Goal: Information Seeking & Learning: Learn about a topic

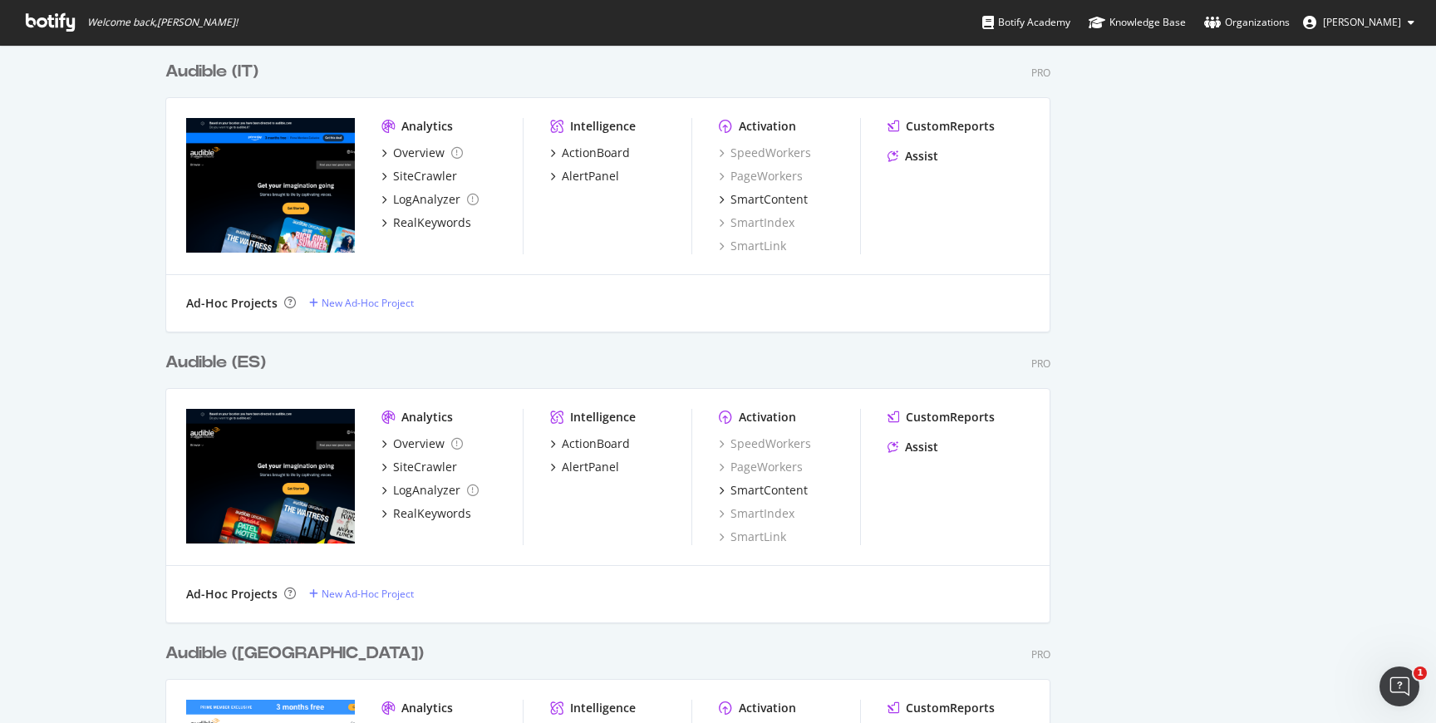
scroll to position [478, 0]
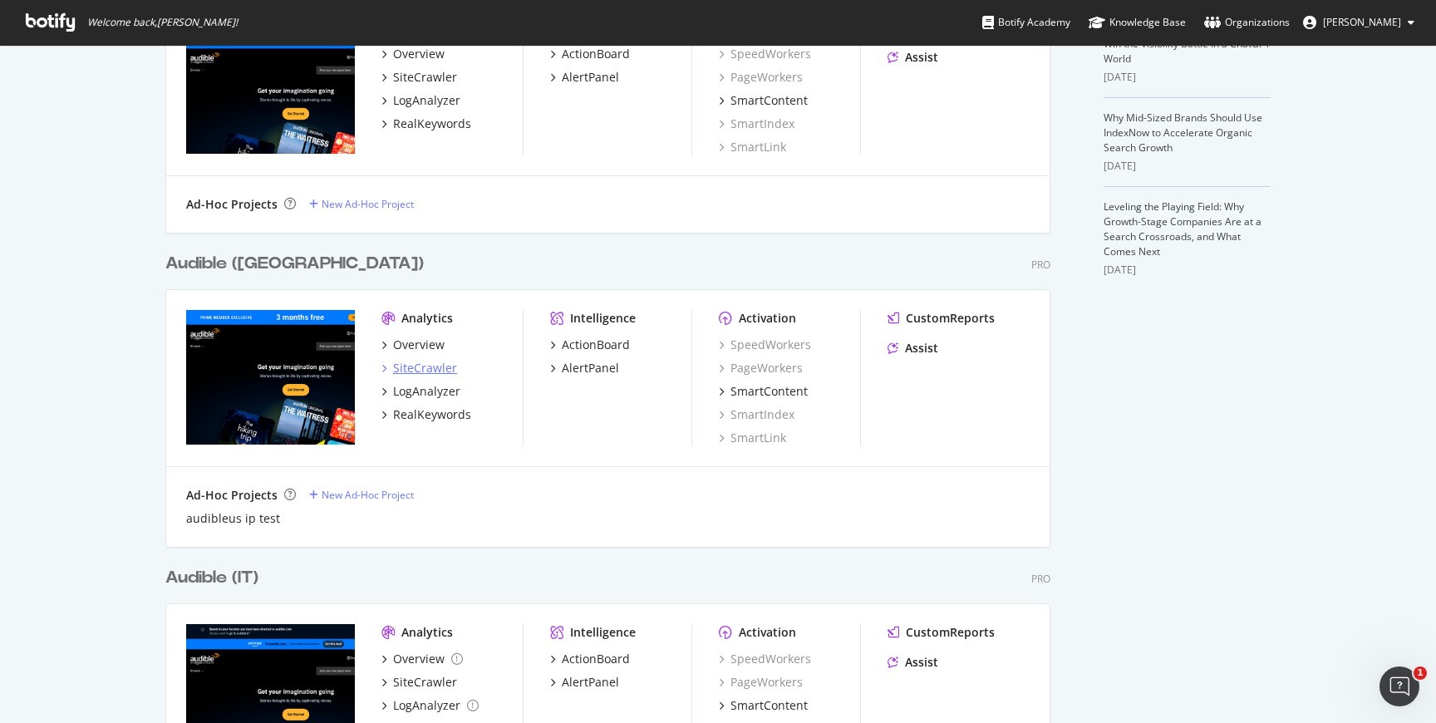
click at [419, 374] on div "SiteCrawler" at bounding box center [425, 368] width 64 height 17
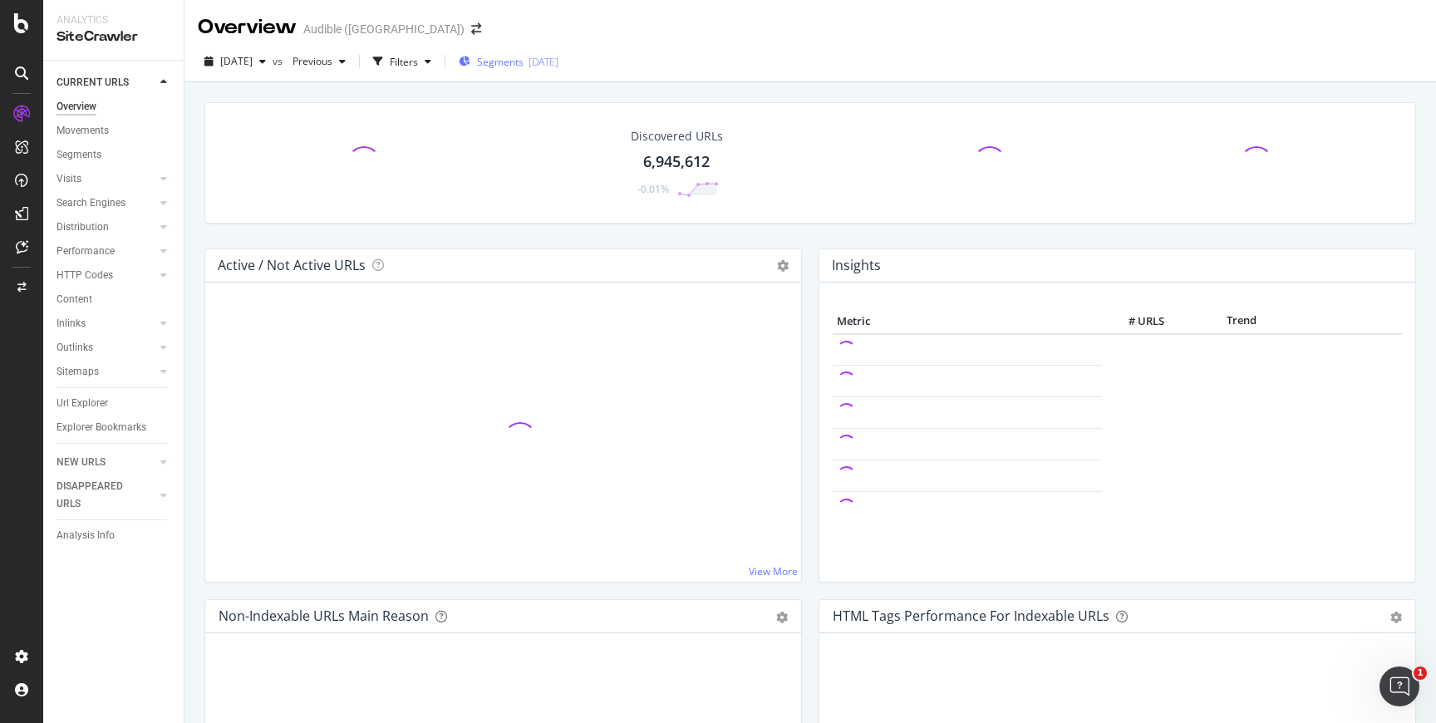
click at [524, 59] on span "Segments" at bounding box center [500, 62] width 47 height 14
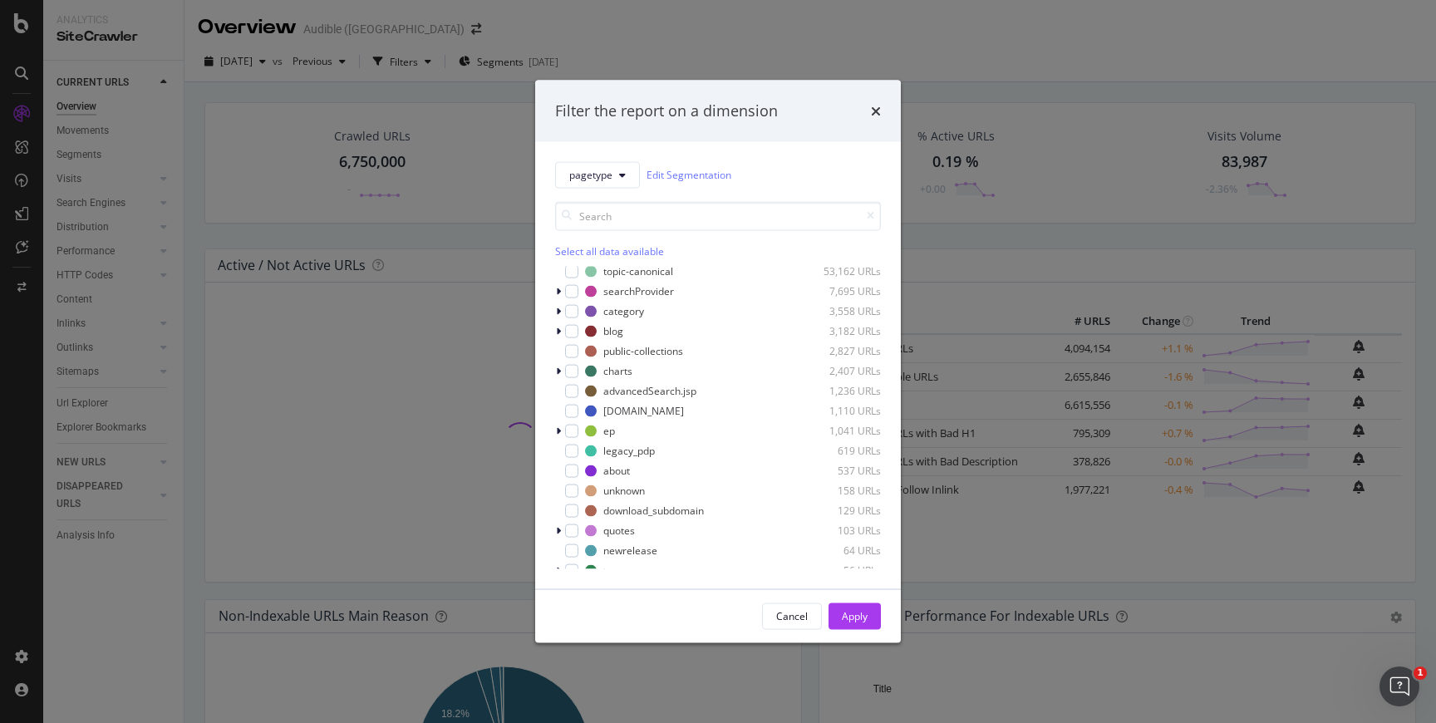
scroll to position [193, 0]
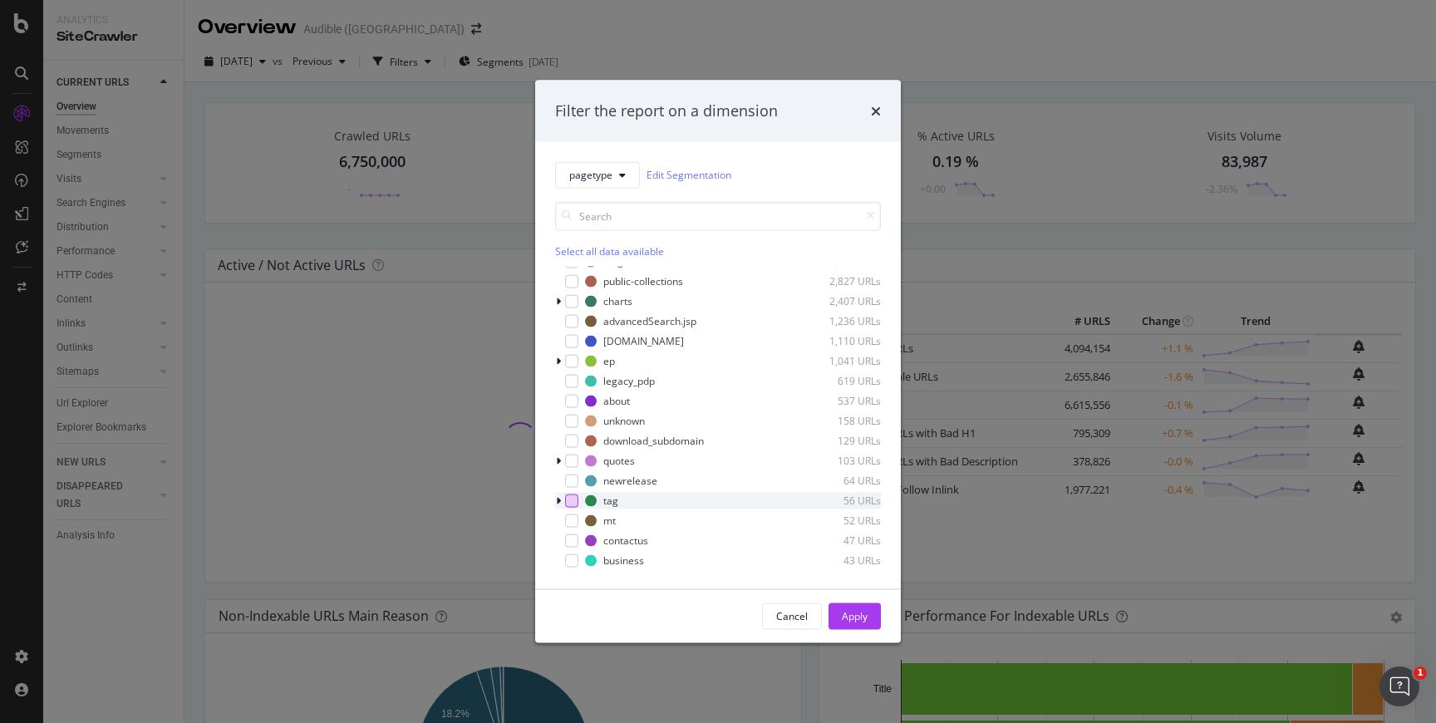
click at [569, 505] on div "modal" at bounding box center [571, 500] width 13 height 13
click at [837, 612] on button "Apply" at bounding box center [855, 615] width 52 height 27
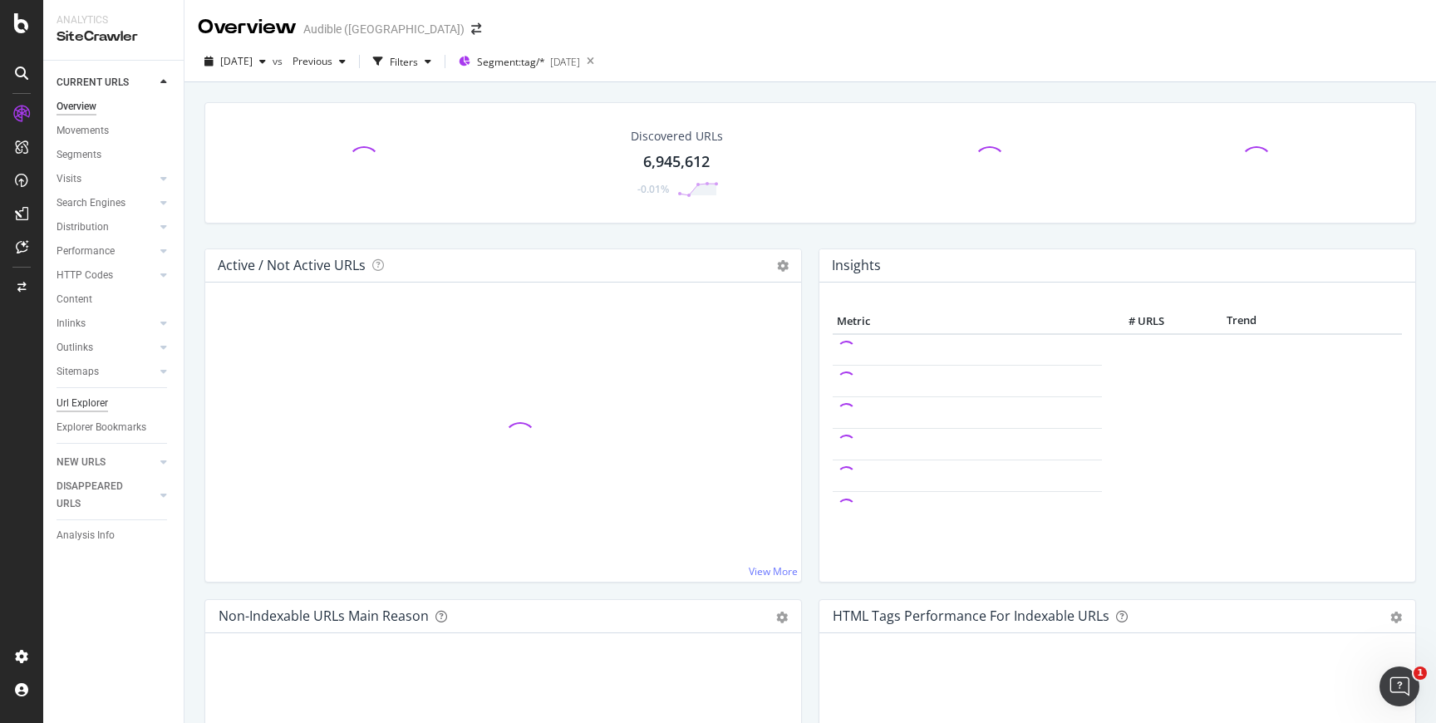
click at [94, 396] on div "Url Explorer" at bounding box center [83, 403] width 52 height 17
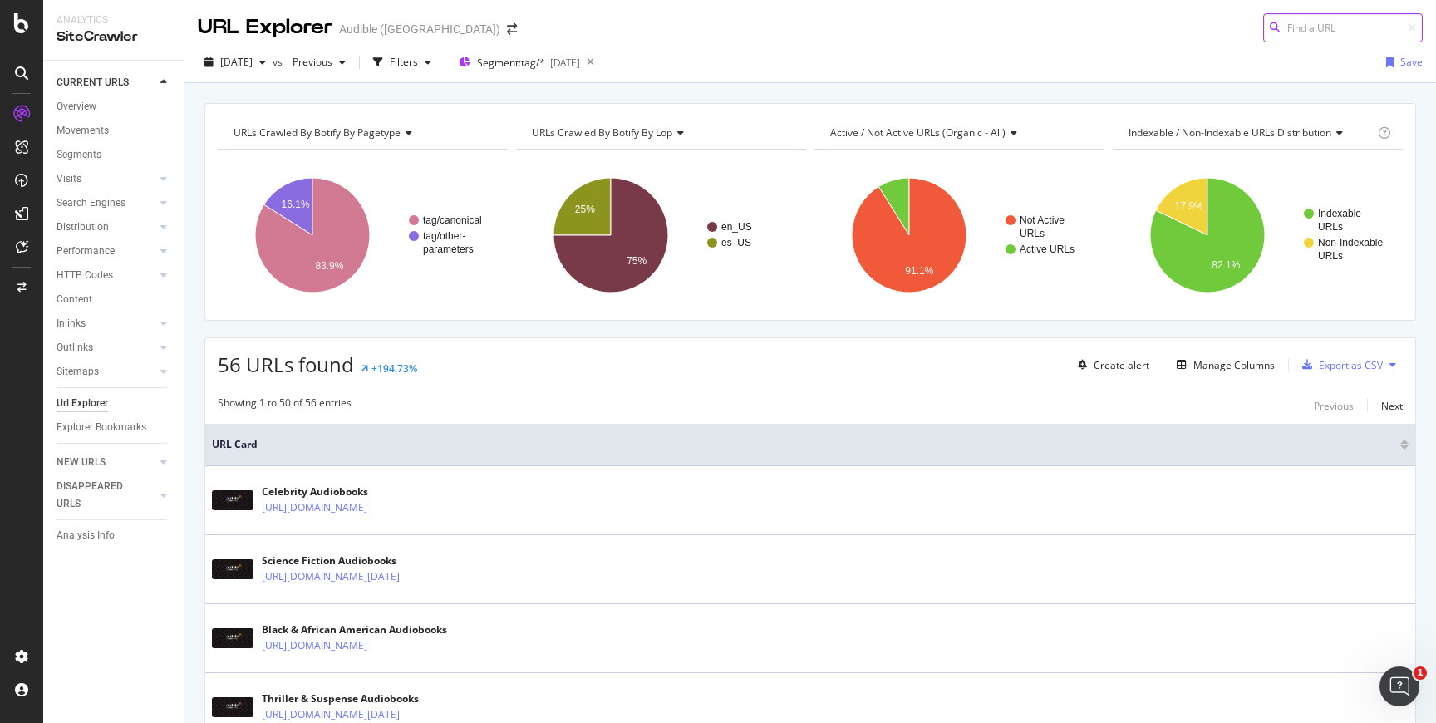
click at [1329, 27] on input at bounding box center [1343, 27] width 160 height 29
paste input "https://www.audible.com/tag/world_tree-model_assigned/Action-Adventure-Audioboo…"
type input "https://www.audible.com/tag/world_tree-model_assigned/Action-Adventure-Audioboo…"
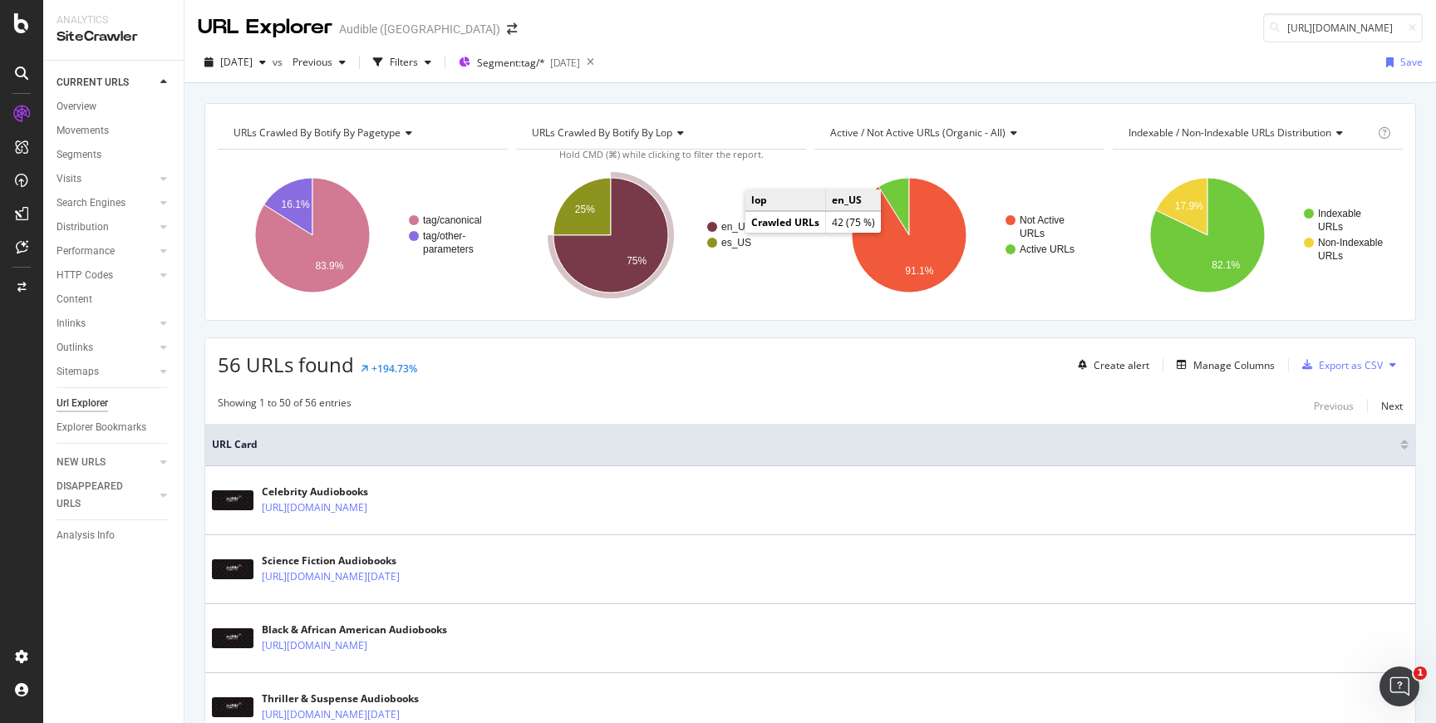
click at [730, 229] on text "en_US" at bounding box center [736, 227] width 31 height 12
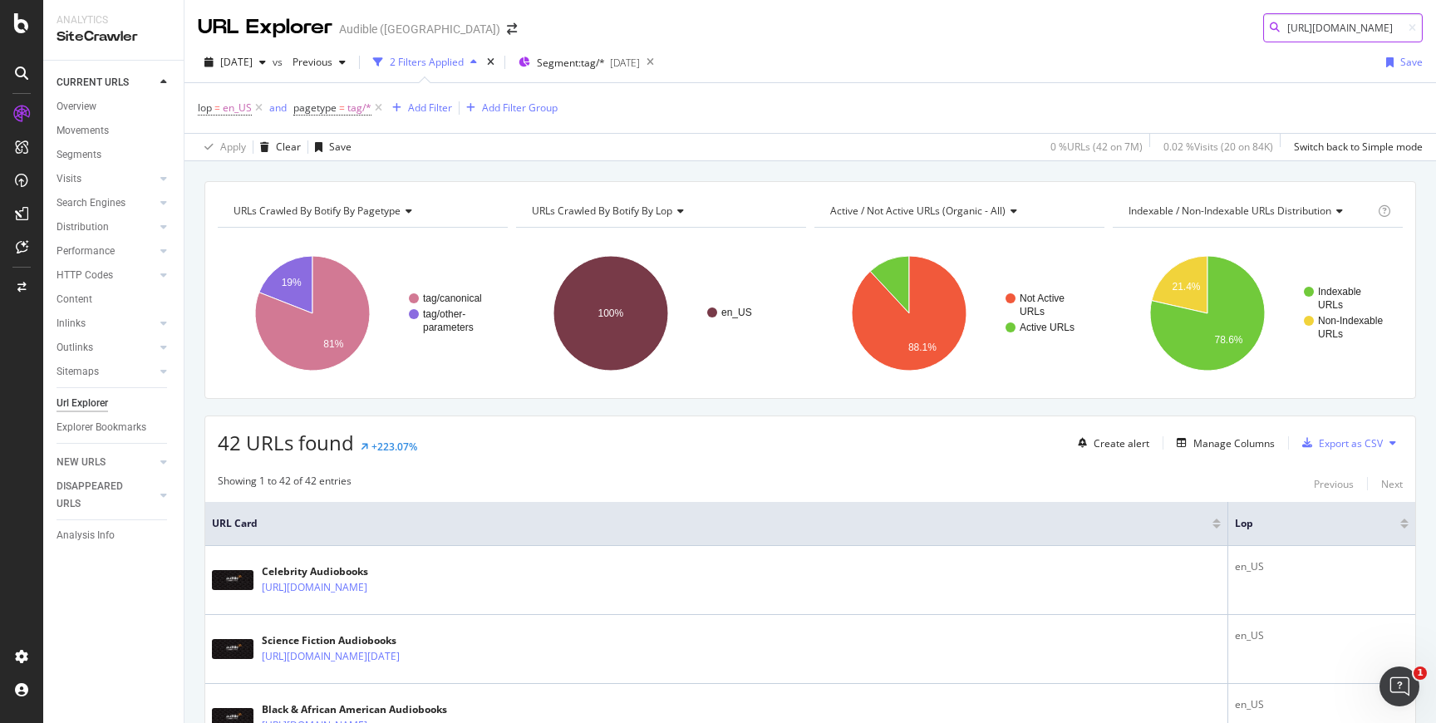
click at [1370, 28] on input "https://www.audible.com/tag/world_tree-model_assigned/Action-Adventure-Audioboo…" at bounding box center [1343, 27] width 160 height 29
click at [1374, 444] on div "Export as CSV" at bounding box center [1351, 443] width 64 height 14
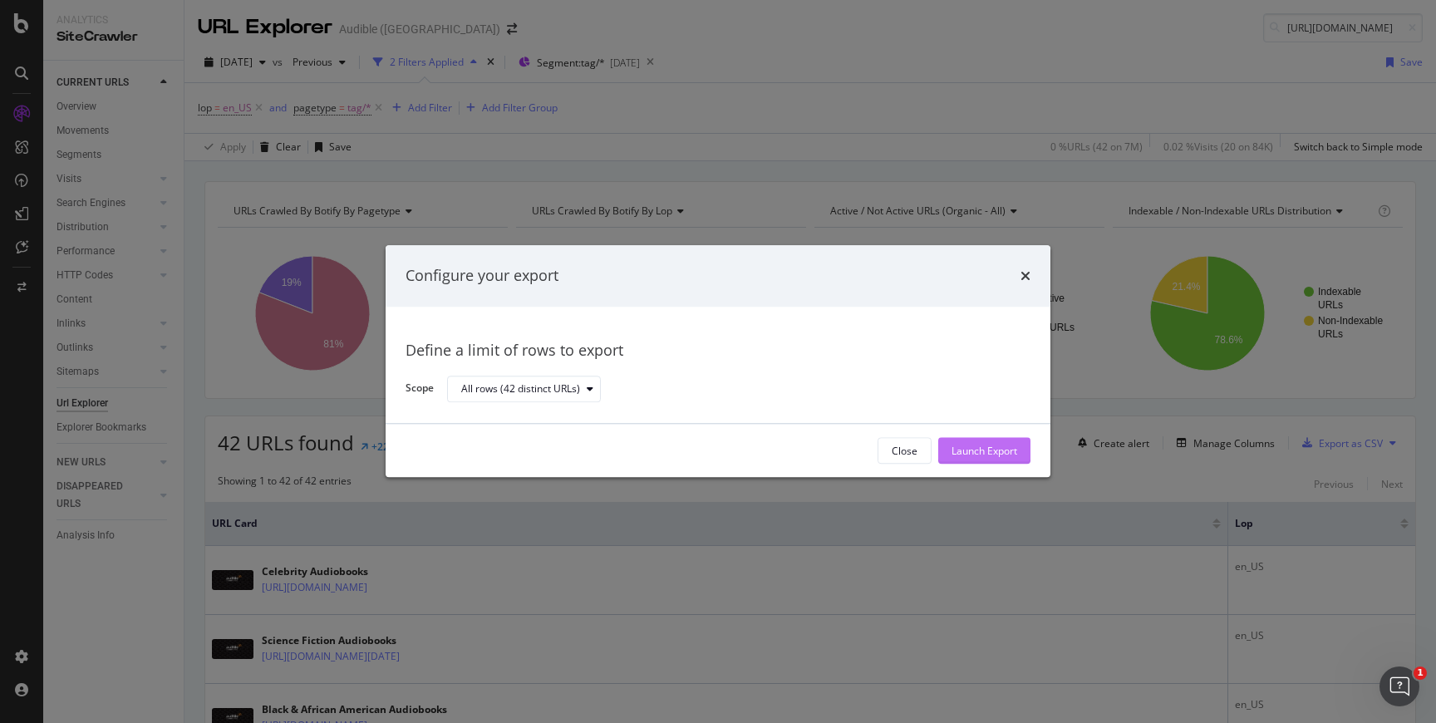
click at [988, 447] on div "Launch Export" at bounding box center [985, 451] width 66 height 14
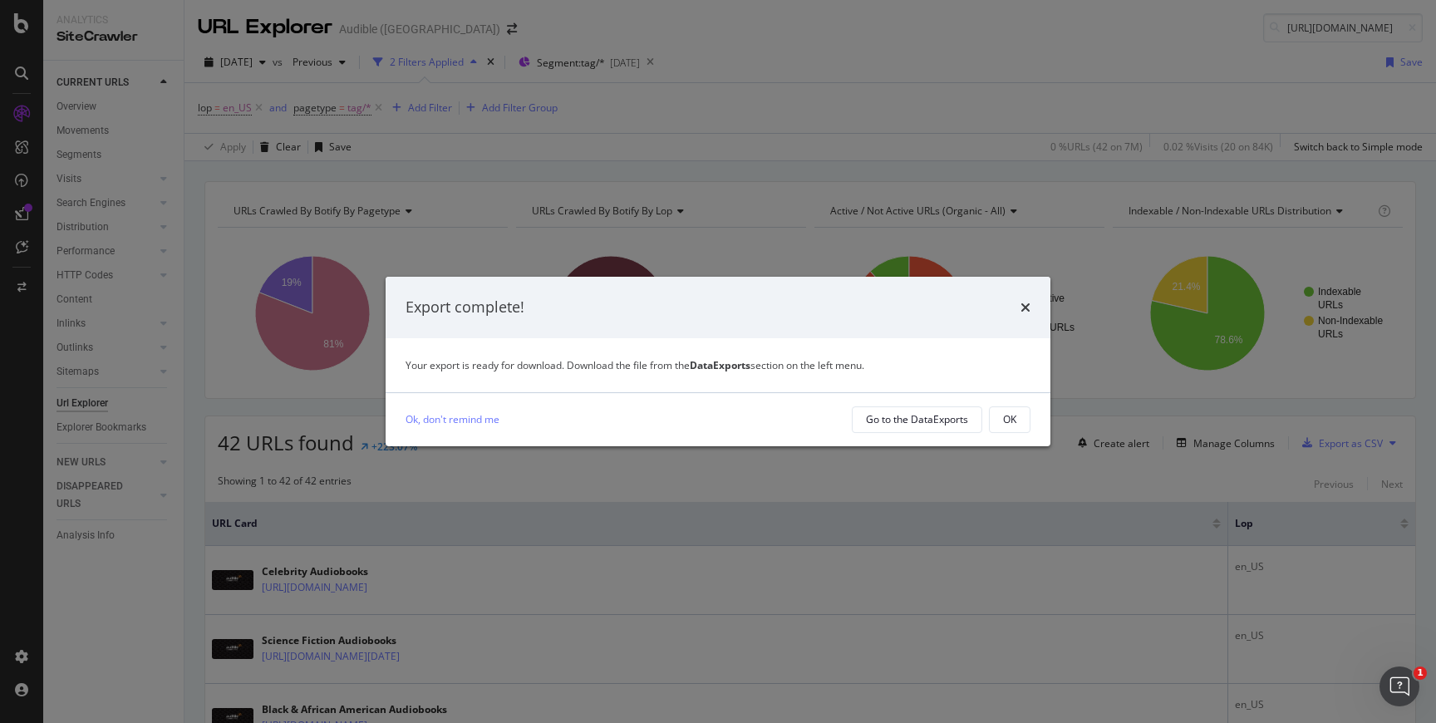
click at [1034, 312] on div "Export complete!" at bounding box center [718, 307] width 665 height 61
click at [1028, 307] on icon "times" at bounding box center [1025, 307] width 10 height 13
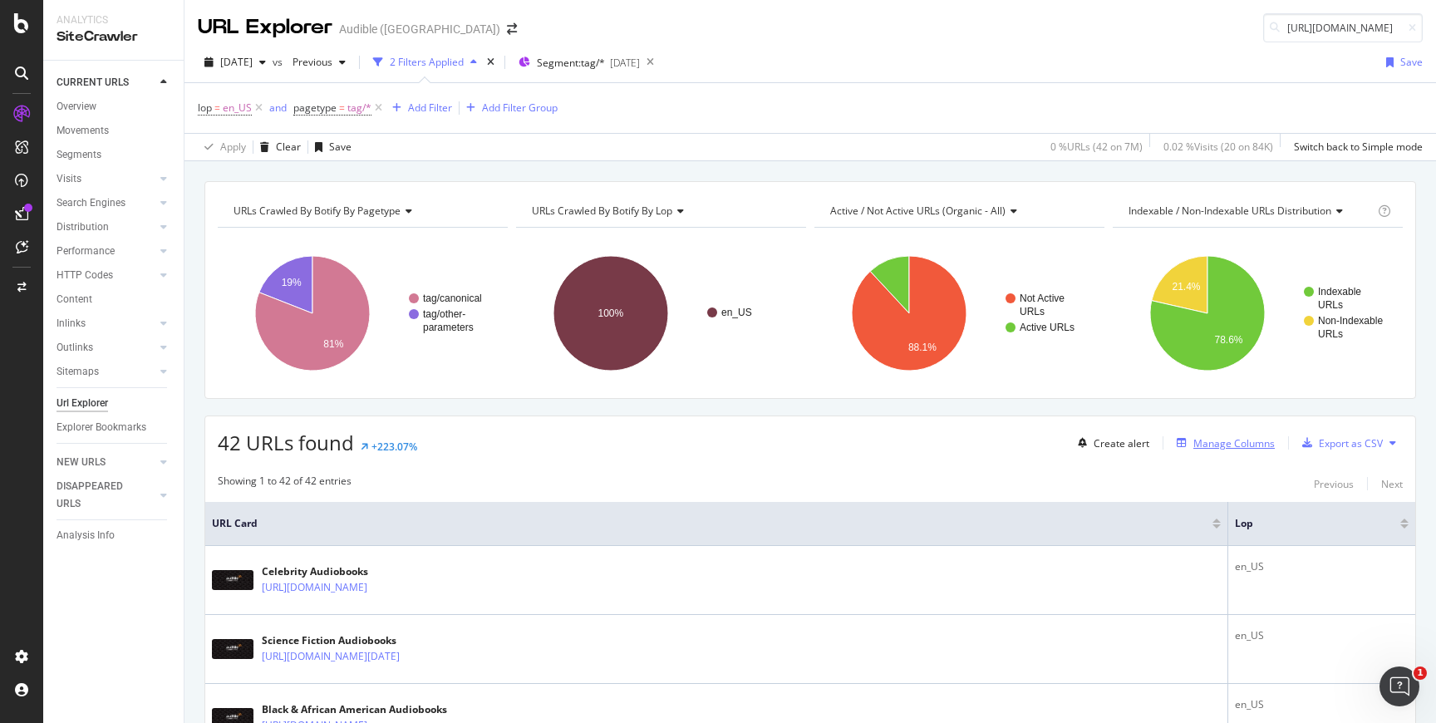
click at [1205, 448] on div "Manage Columns" at bounding box center [1233, 443] width 81 height 14
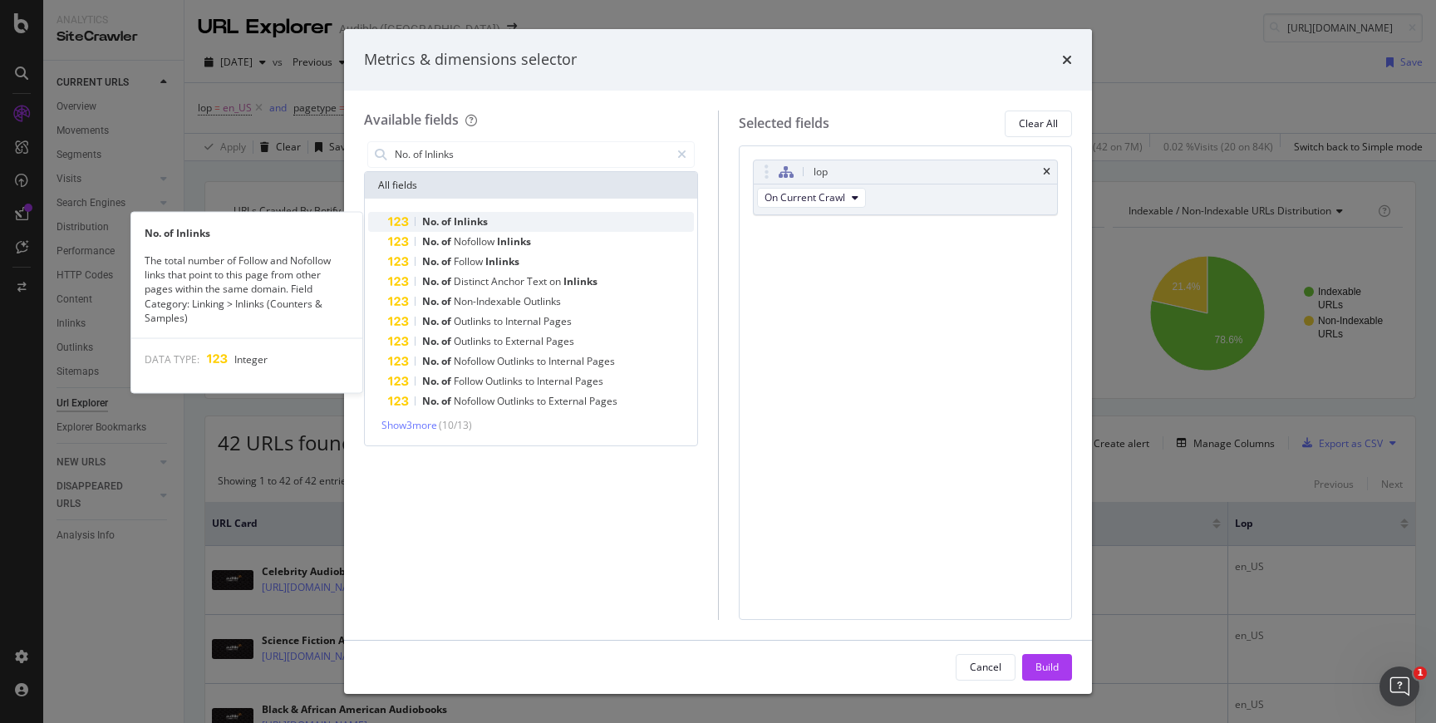
type input "No. of Inlinks"
click at [596, 221] on div "No. of Inlinks" at bounding box center [541, 222] width 306 height 20
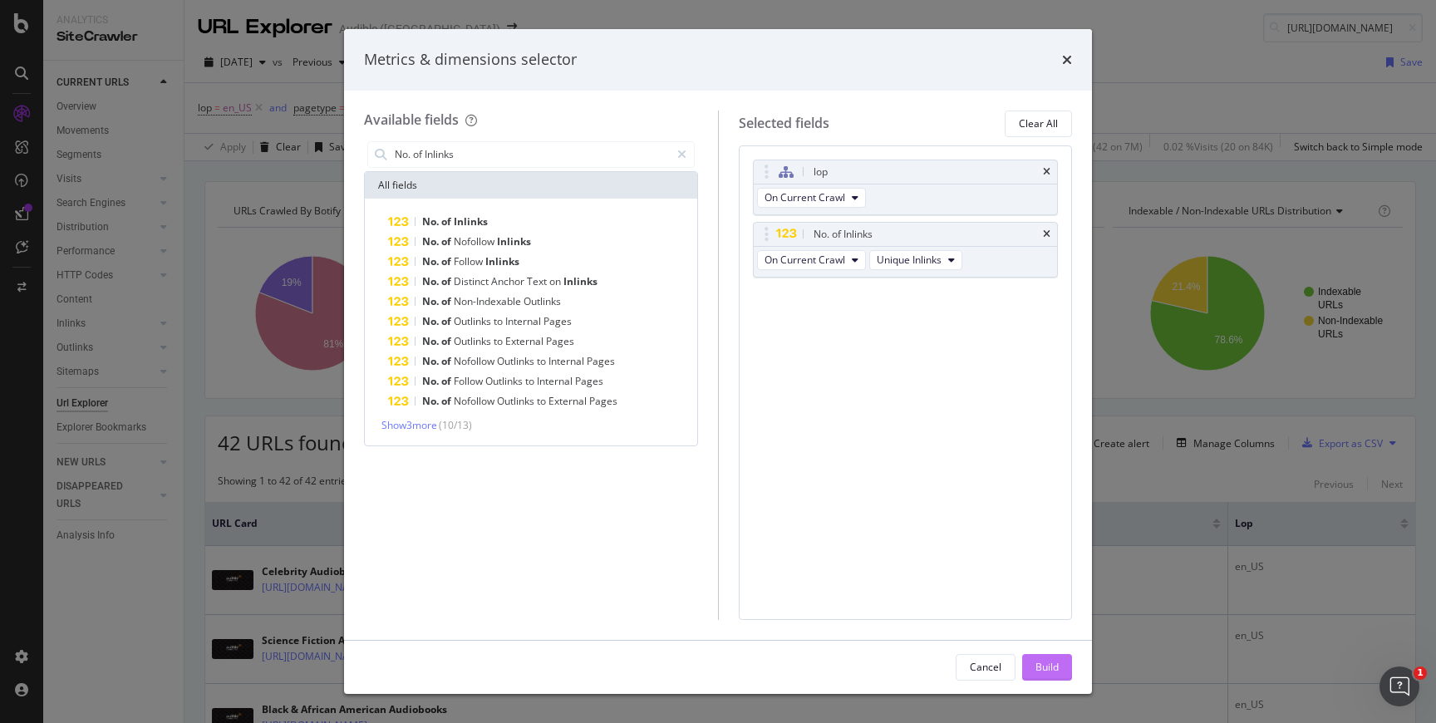
click at [1066, 671] on button "Build" at bounding box center [1047, 667] width 50 height 27
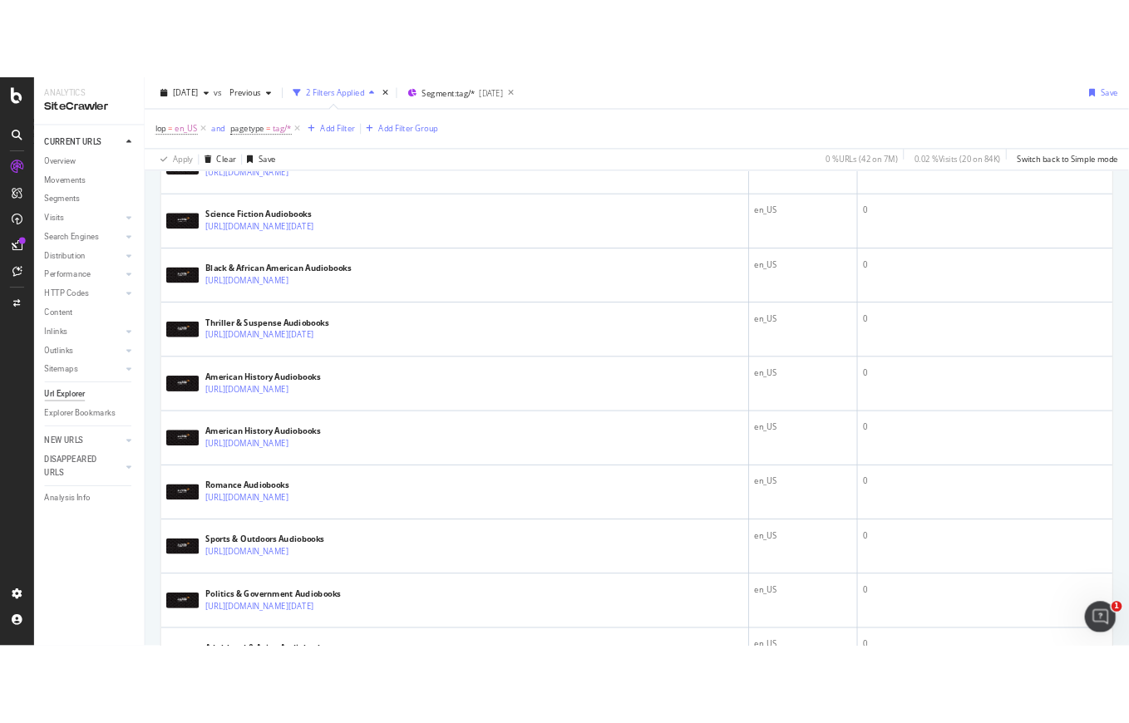
scroll to position [368, 0]
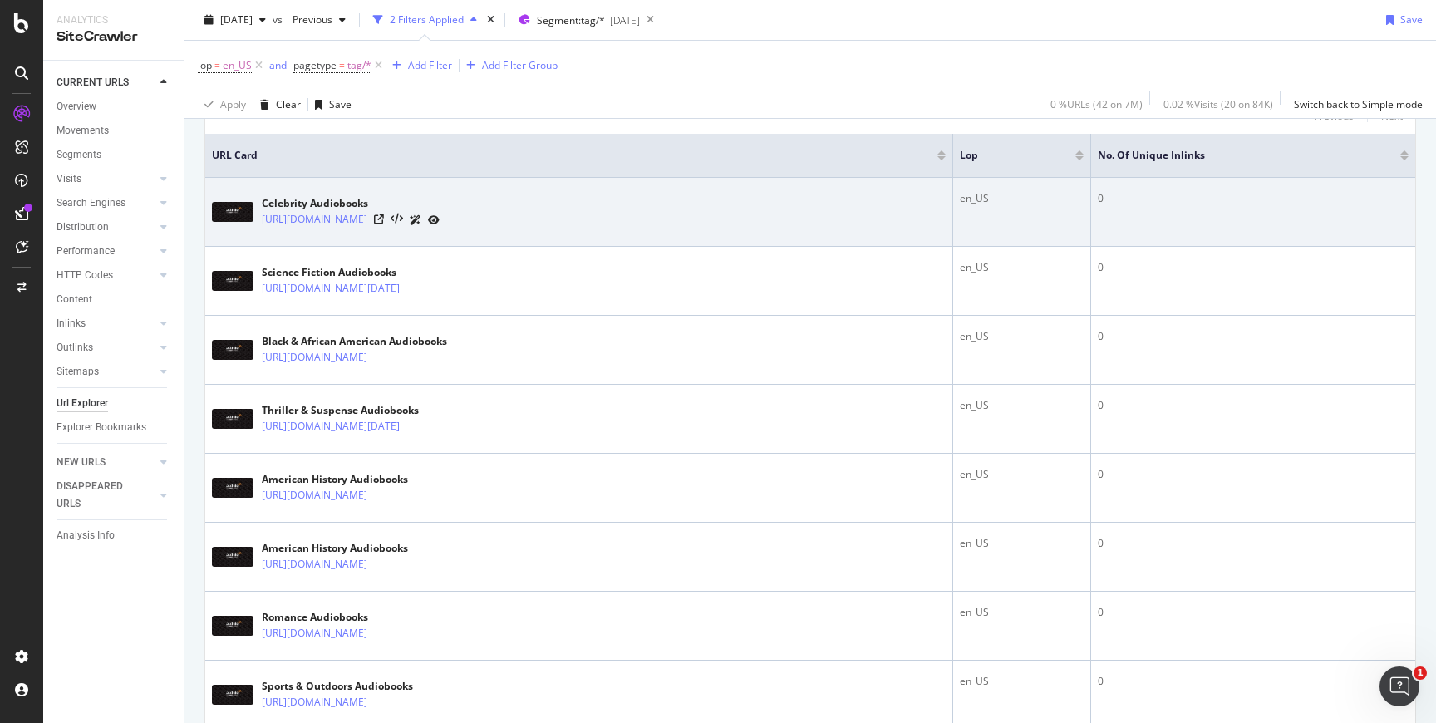
click at [367, 217] on link "https://www.audible.com/tag/theme/Celebrity-Audiobooks/adbl_rec_tag_0-13-420" at bounding box center [315, 219] width 106 height 17
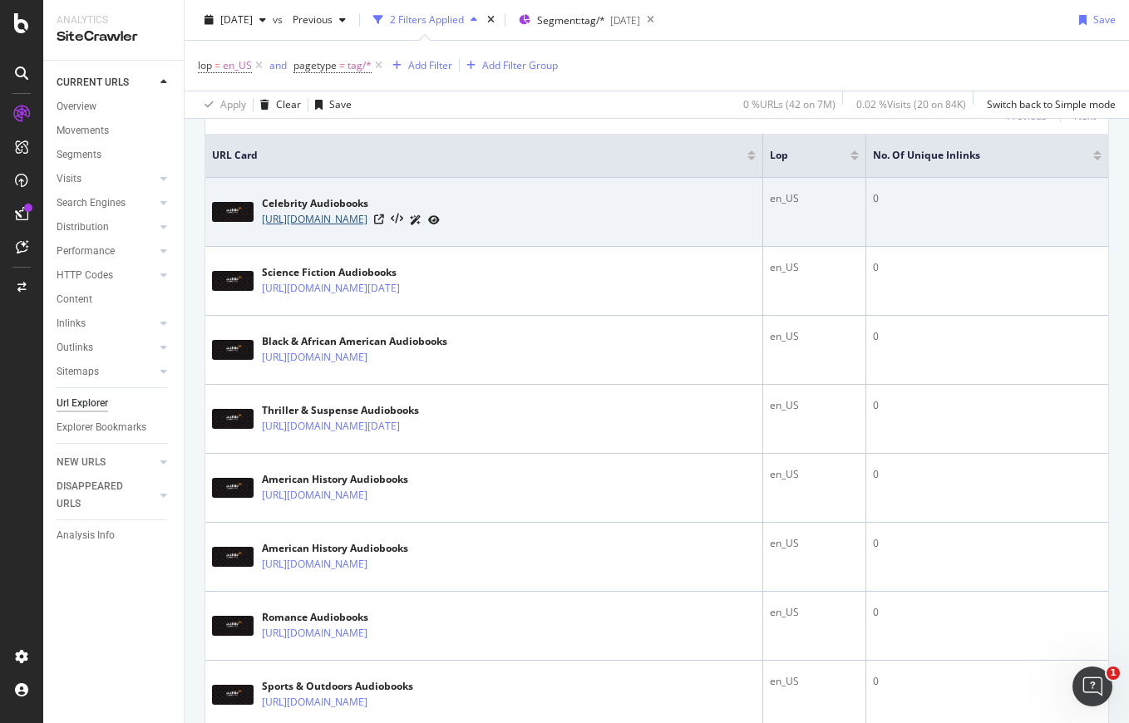
scroll to position [0, 0]
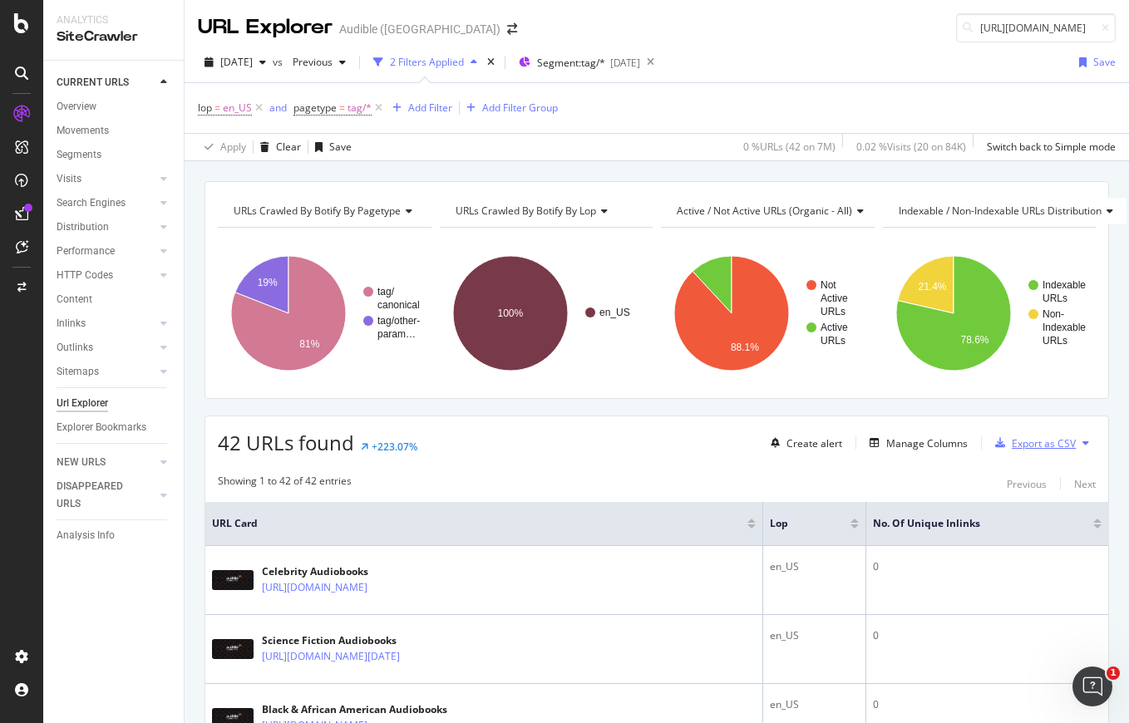
click at [1061, 451] on div "Export as CSV" at bounding box center [1031, 442] width 87 height 25
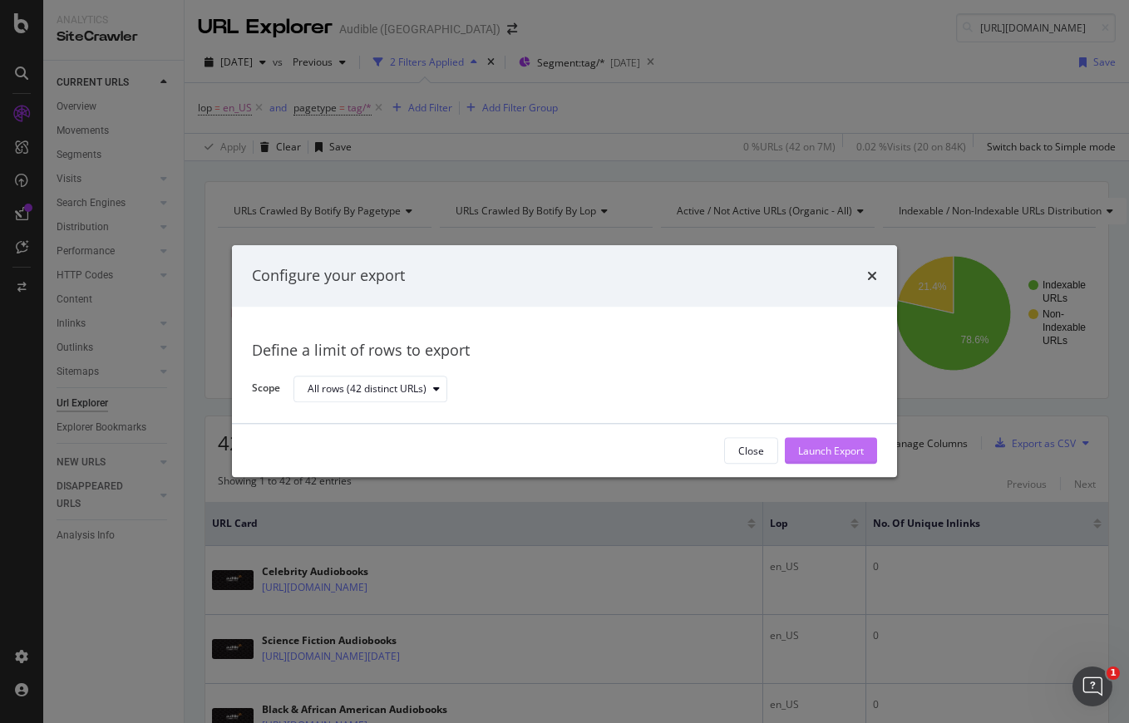
click at [843, 443] on div "Launch Export" at bounding box center [831, 451] width 66 height 25
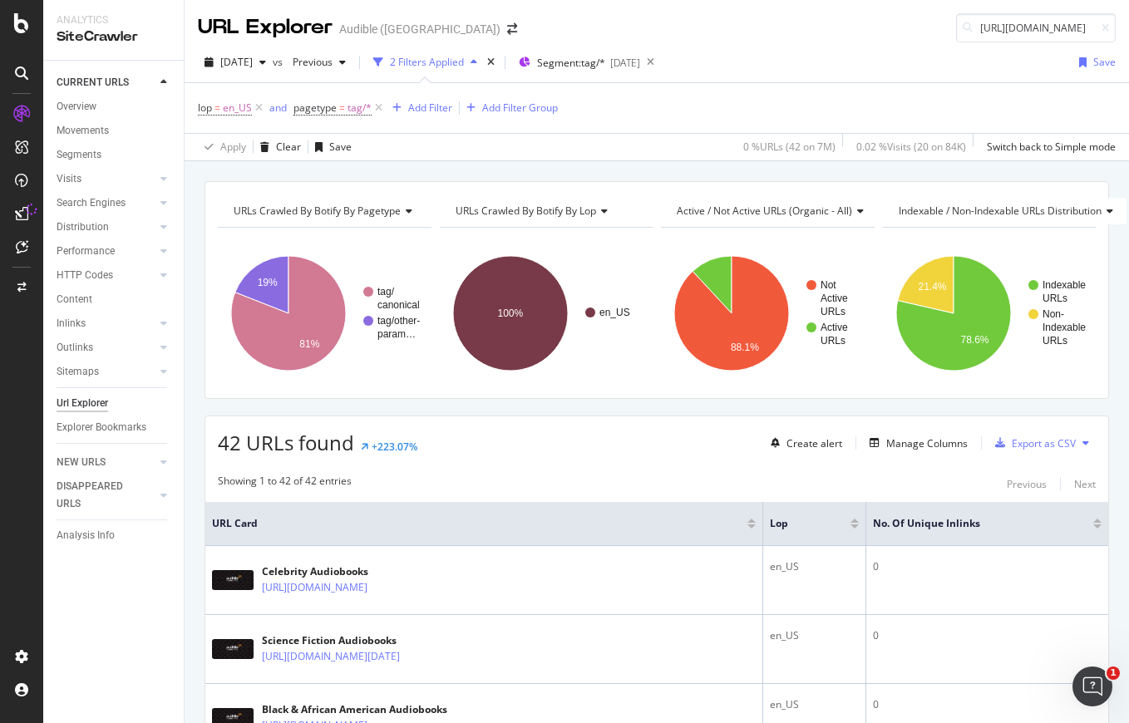
click at [641, 171] on div "URLs Crawled By Botify By pagetype Chart (by Value) Table Expand Export as CSV …" at bounding box center [656, 181] width 944 height 40
click at [514, 180] on div "URLs Crawled By Botify By pagetype Chart (by Value) Table Expand Export as CSV …" at bounding box center [656, 181] width 944 height 40
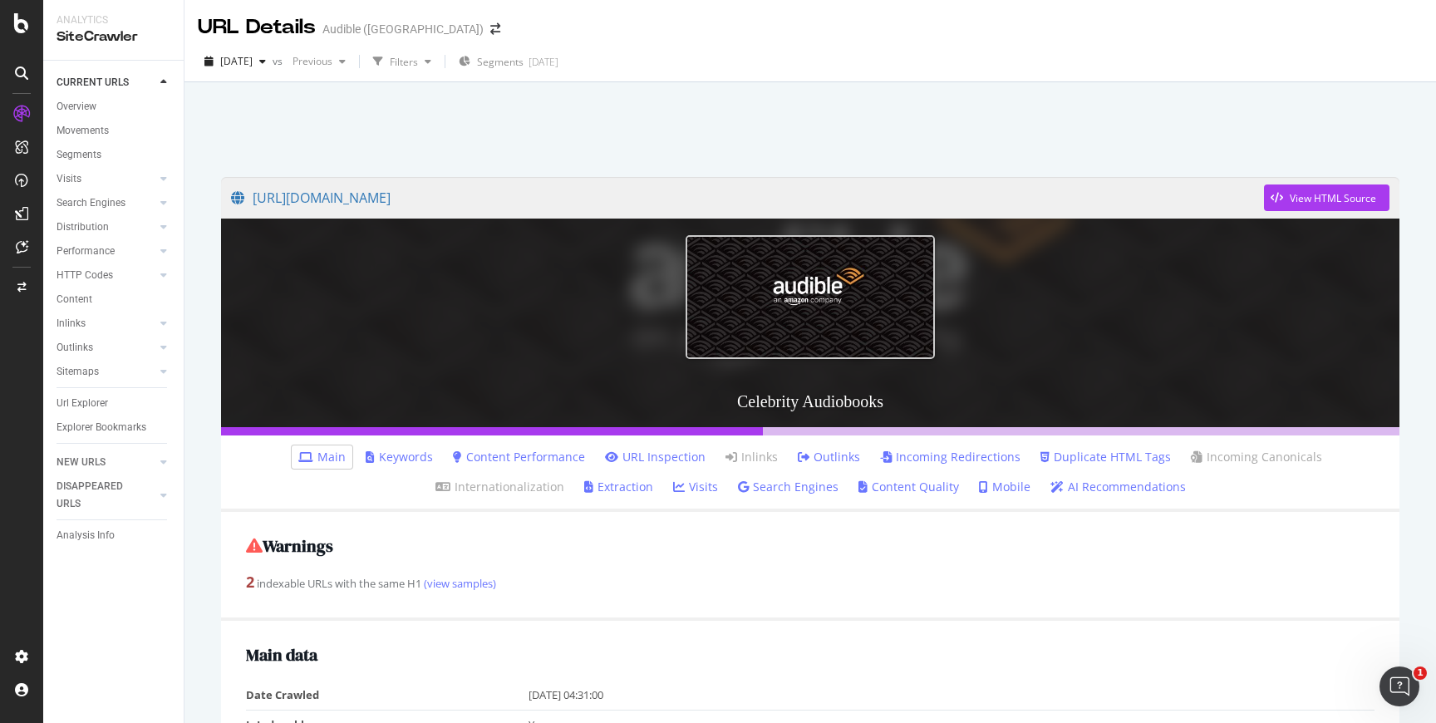
click at [880, 457] on link "Incoming Redirections" at bounding box center [950, 457] width 140 height 17
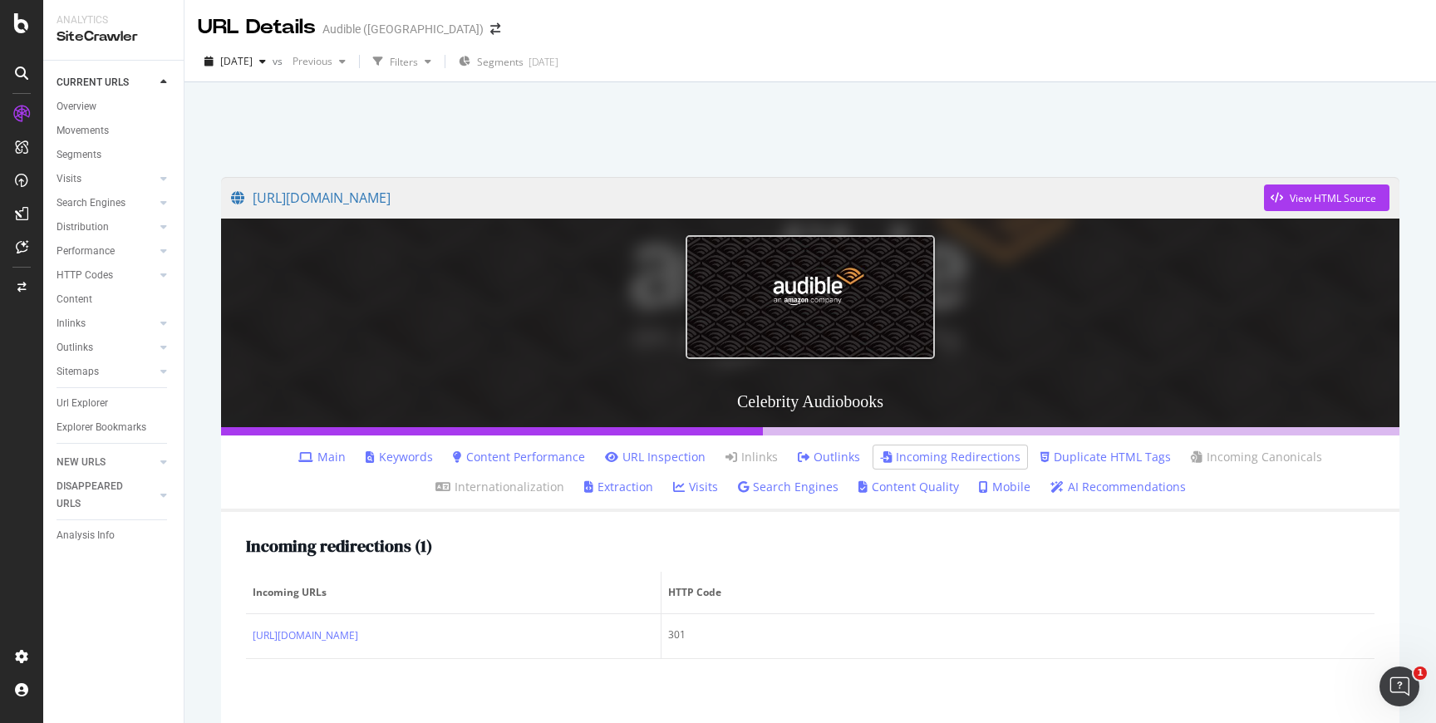
scroll to position [221, 0]
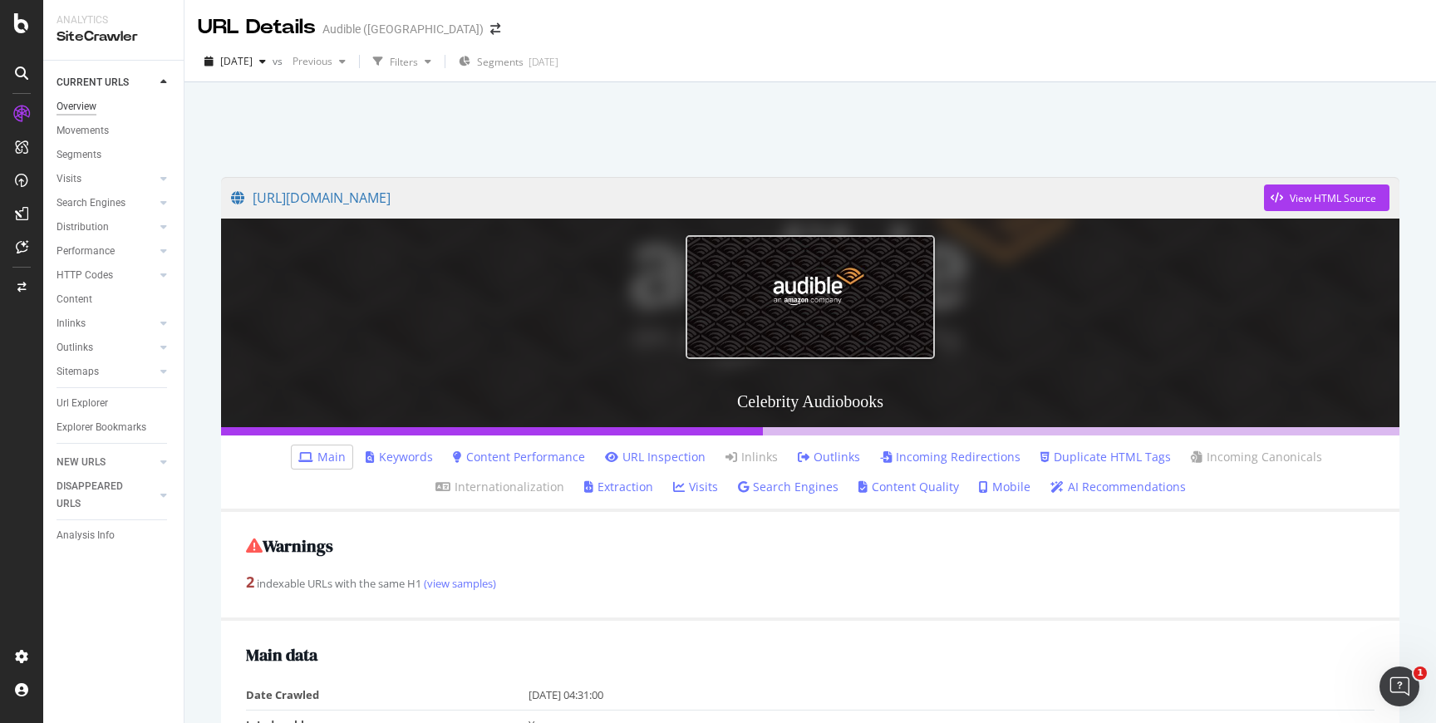
click at [76, 111] on div "Overview" at bounding box center [77, 106] width 40 height 17
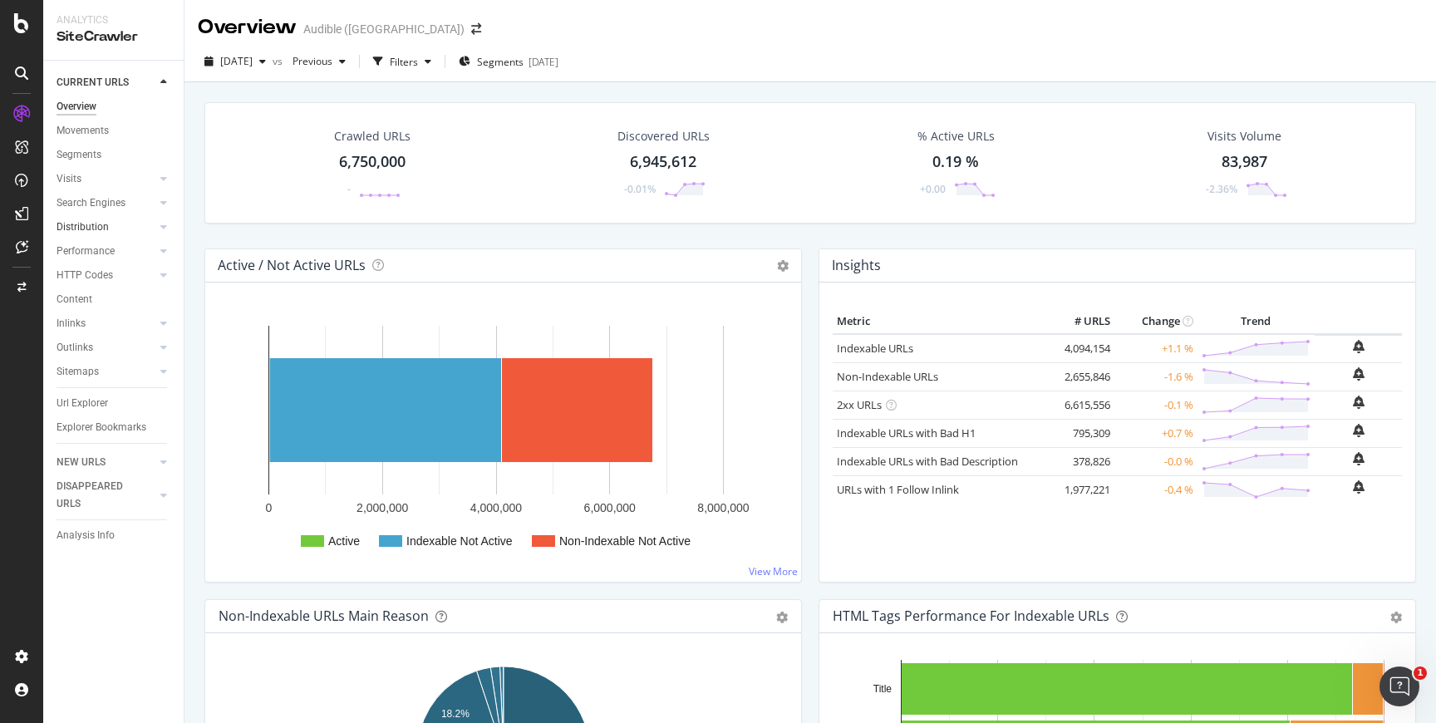
click at [111, 227] on link "Distribution" at bounding box center [106, 227] width 99 height 17
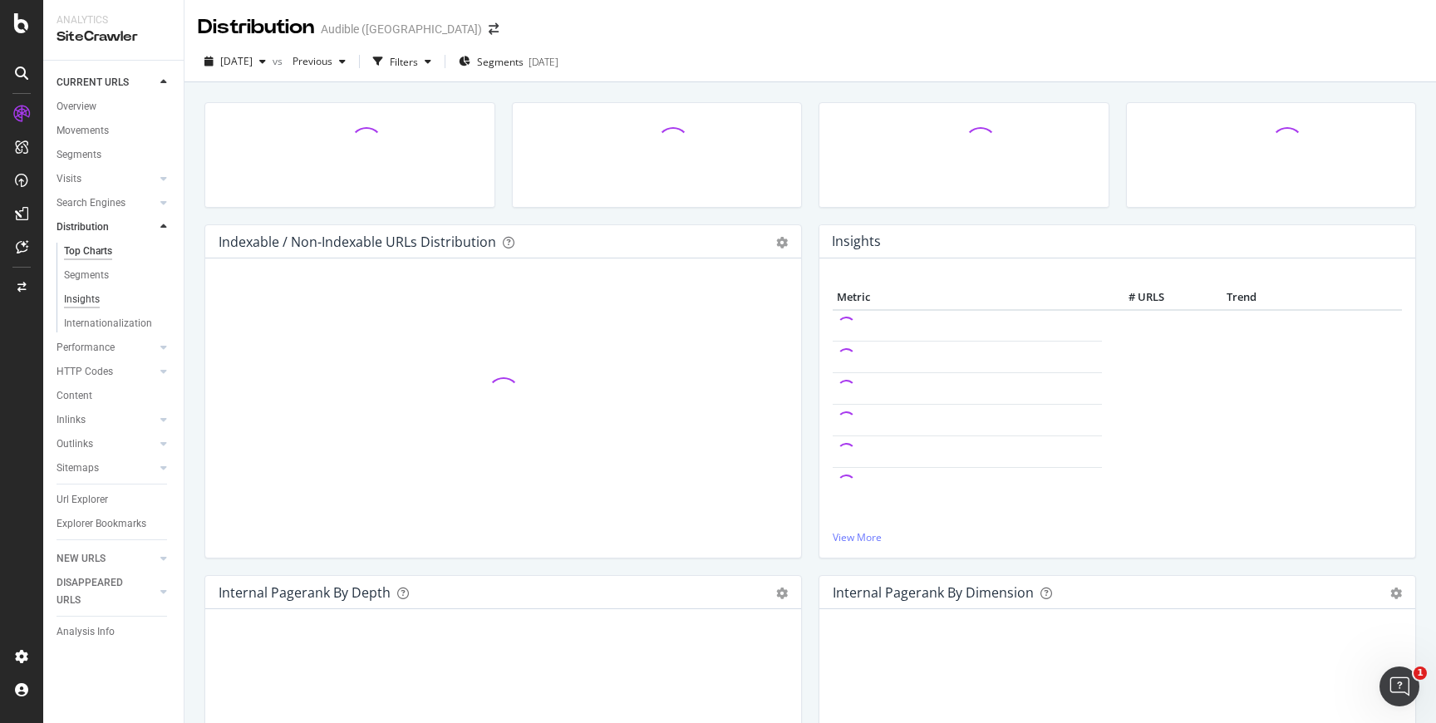
click at [97, 299] on div "Insights" at bounding box center [82, 299] width 36 height 17
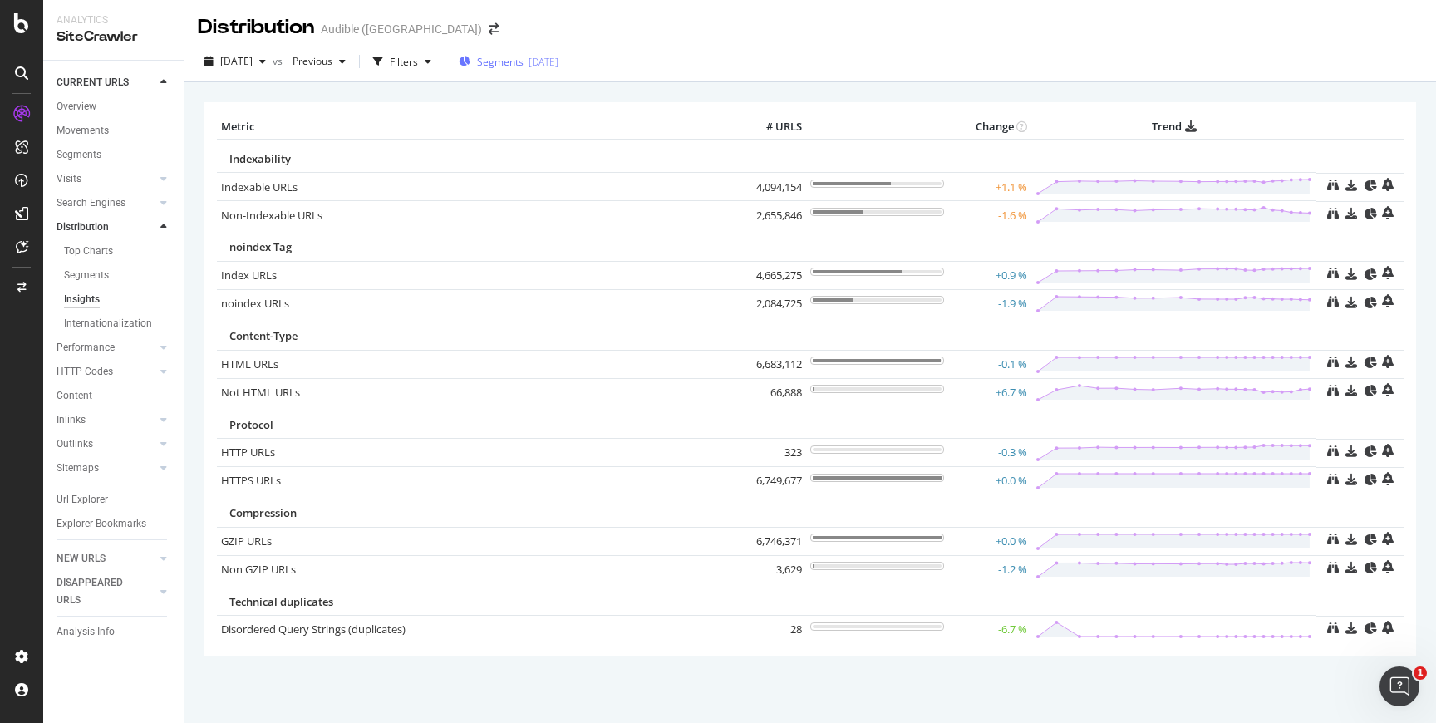
click at [558, 72] on div "Segments 2025-04-16" at bounding box center [509, 61] width 100 height 25
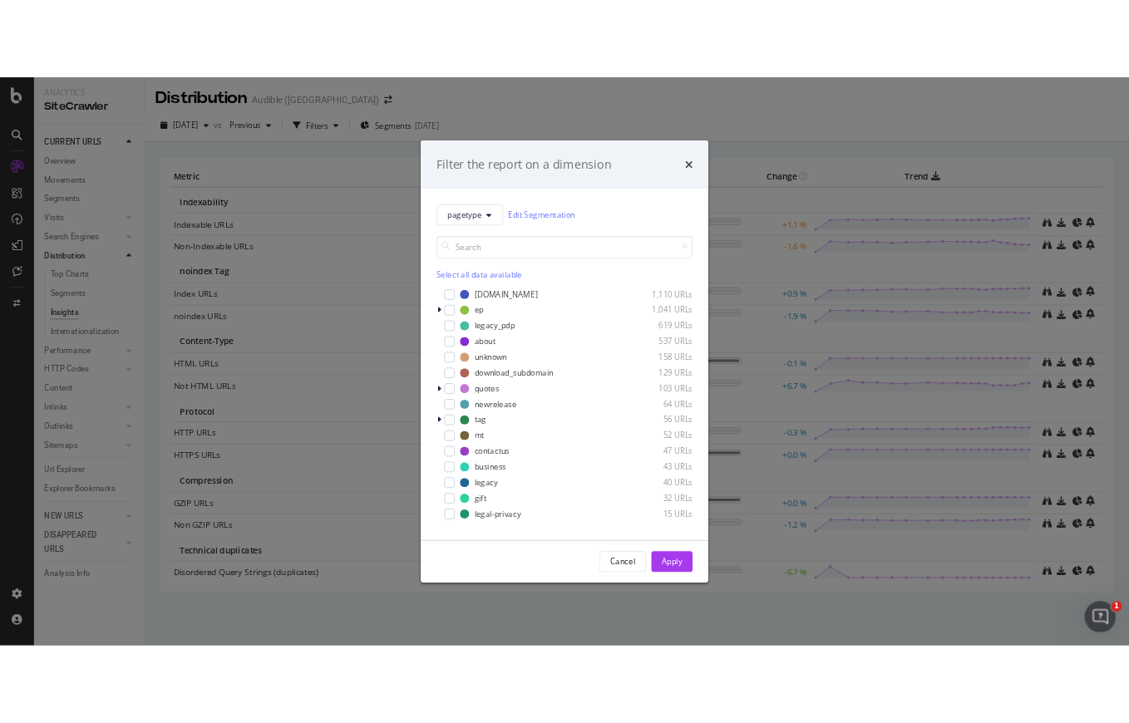
scroll to position [274, 0]
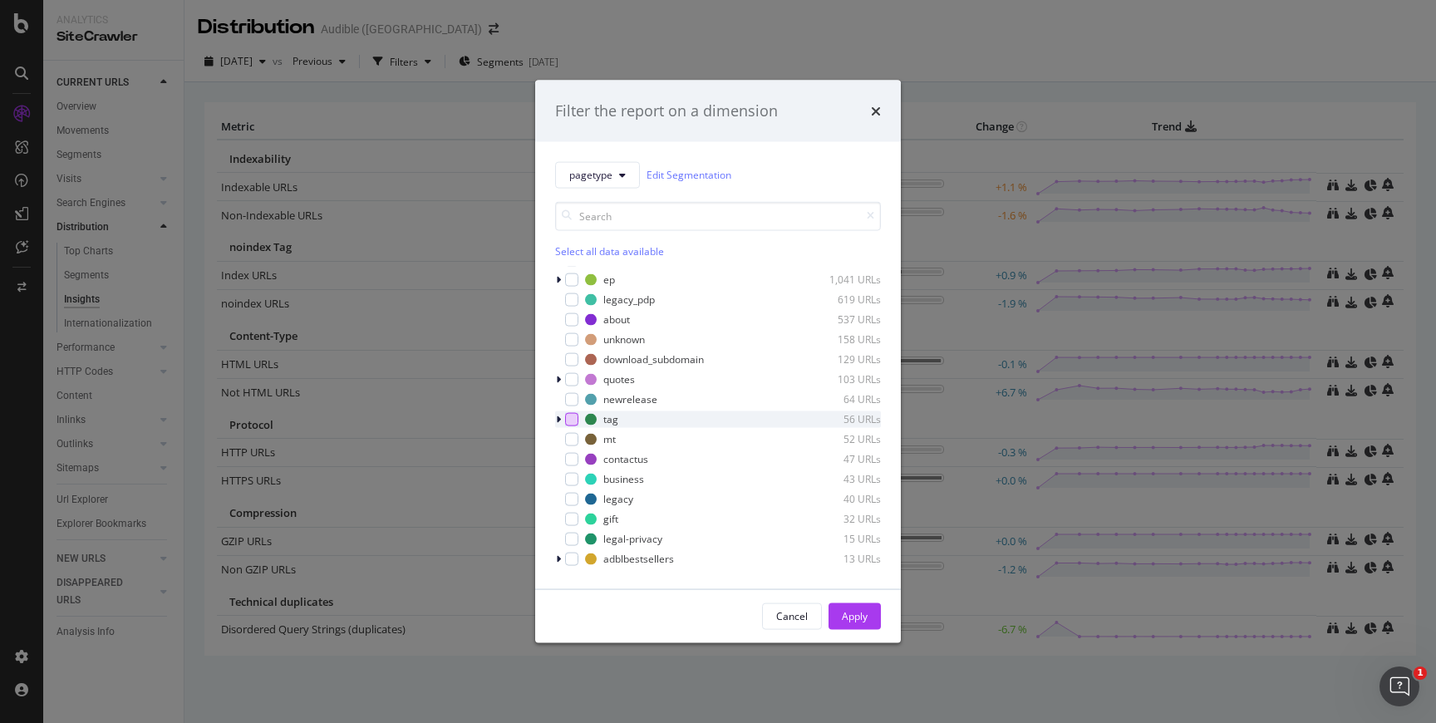
click at [572, 417] on div "modal" at bounding box center [571, 418] width 13 height 13
click at [848, 613] on div "Apply" at bounding box center [855, 616] width 26 height 14
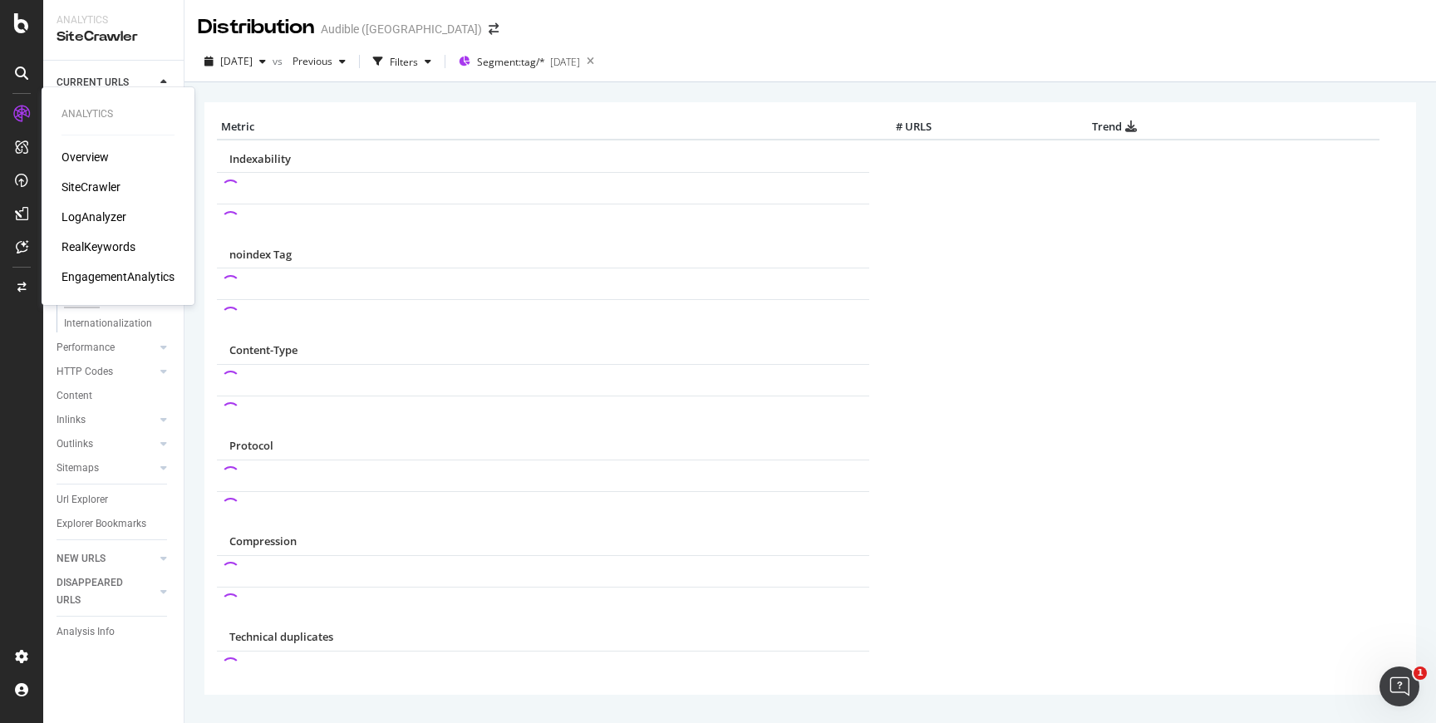
click at [115, 215] on div "LogAnalyzer" at bounding box center [93, 217] width 65 height 17
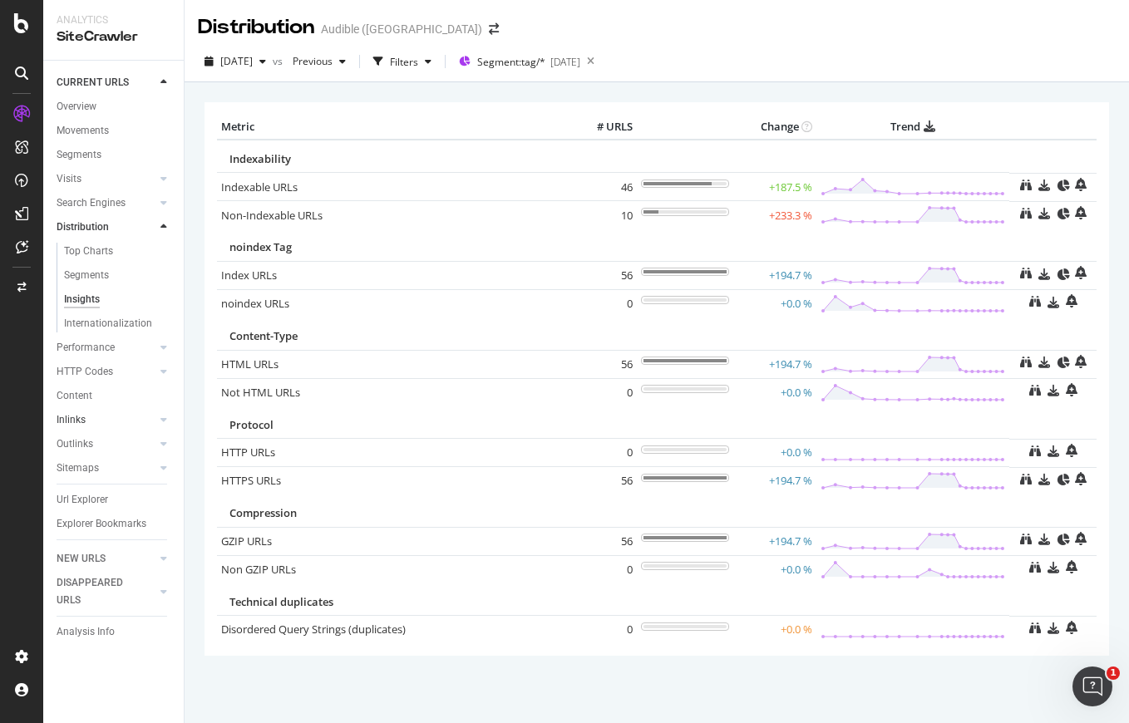
click at [87, 414] on link "Inlinks" at bounding box center [106, 419] width 99 height 17
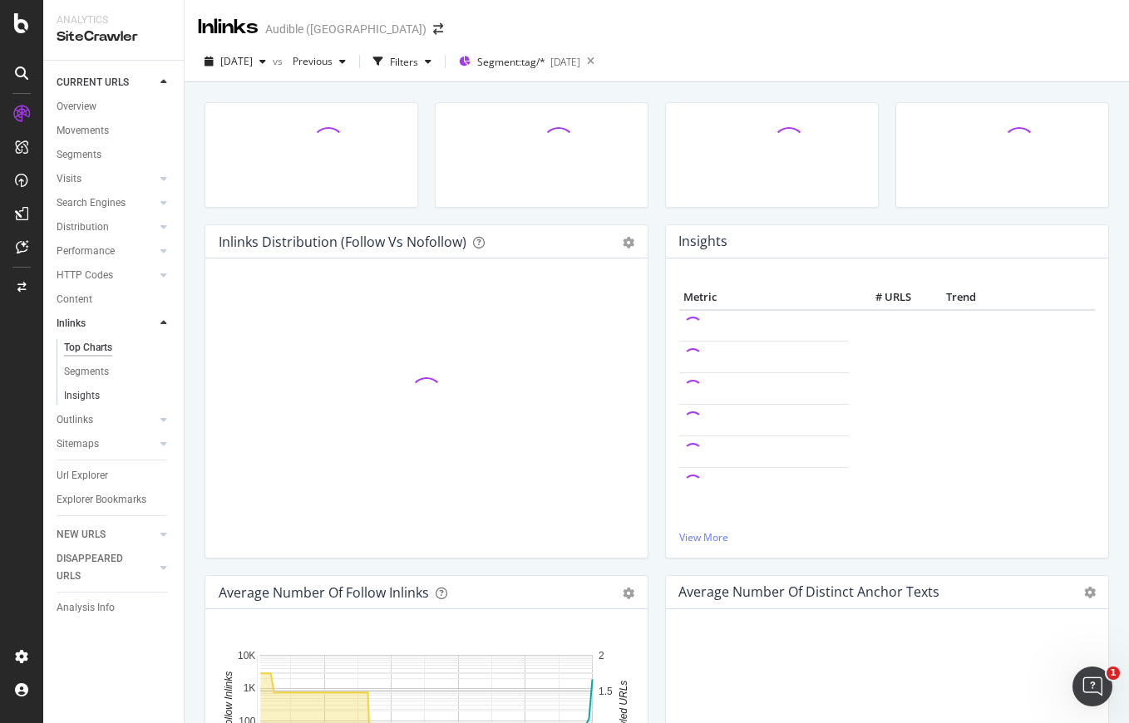
click at [105, 395] on link "Insights" at bounding box center [118, 395] width 108 height 17
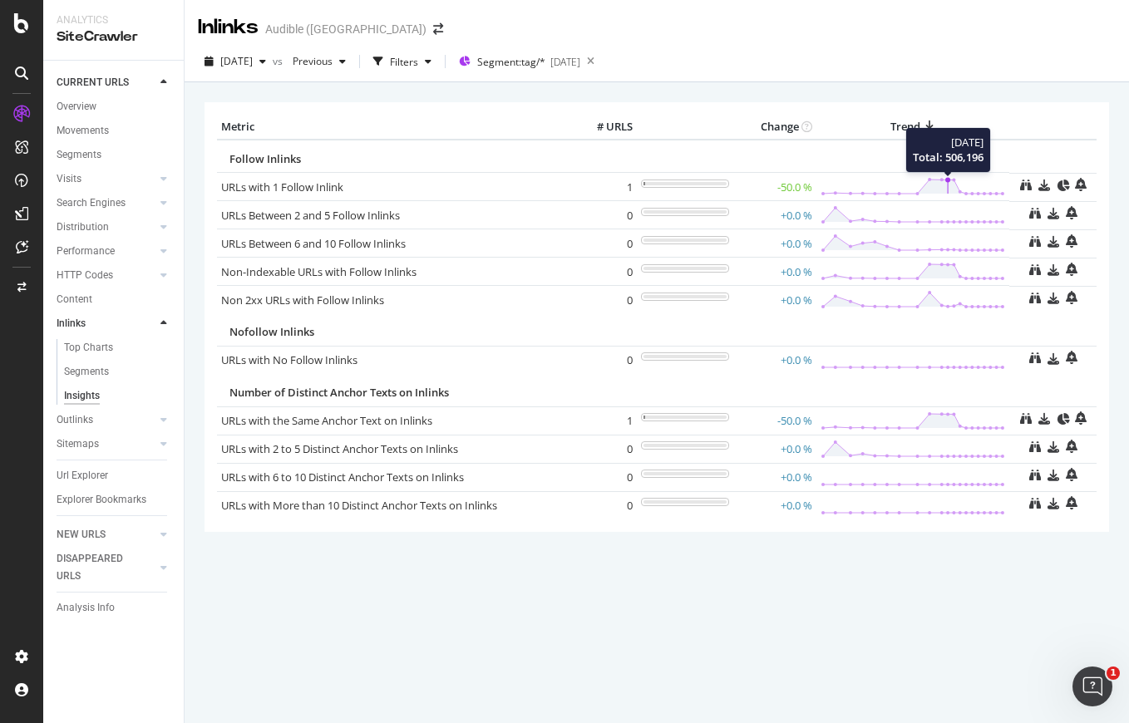
click at [947, 178] on circle at bounding box center [947, 180] width 5 height 5
click at [956, 183] on icon at bounding box center [912, 186] width 184 height 19
click at [953, 181] on line at bounding box center [953, 187] width 0 height 14
click at [253, 57] on span "[DATE]" at bounding box center [236, 61] width 32 height 14
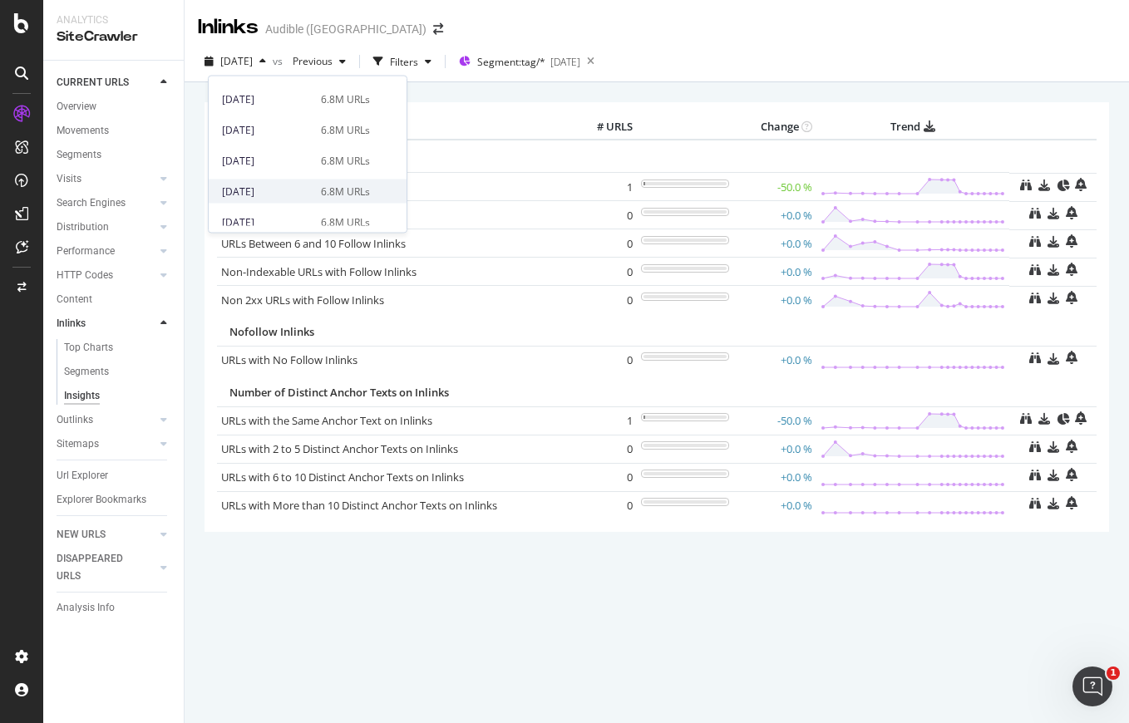
scroll to position [253, 0]
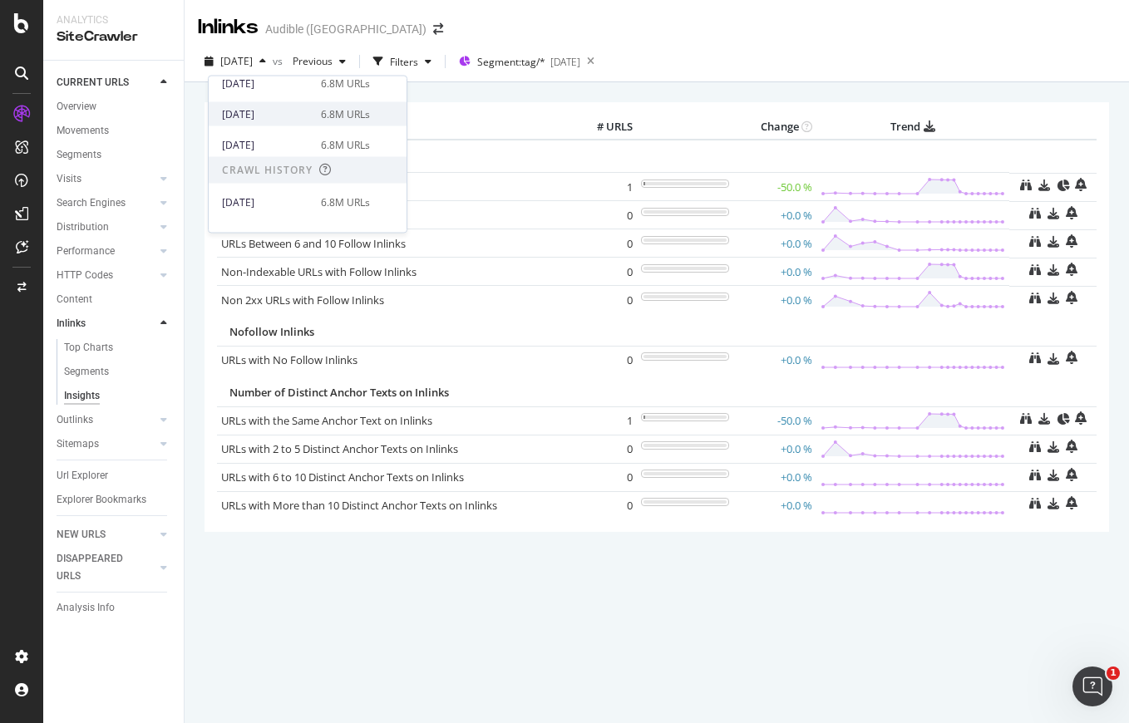
click at [331, 108] on div "6.8M URLs" at bounding box center [345, 113] width 49 height 15
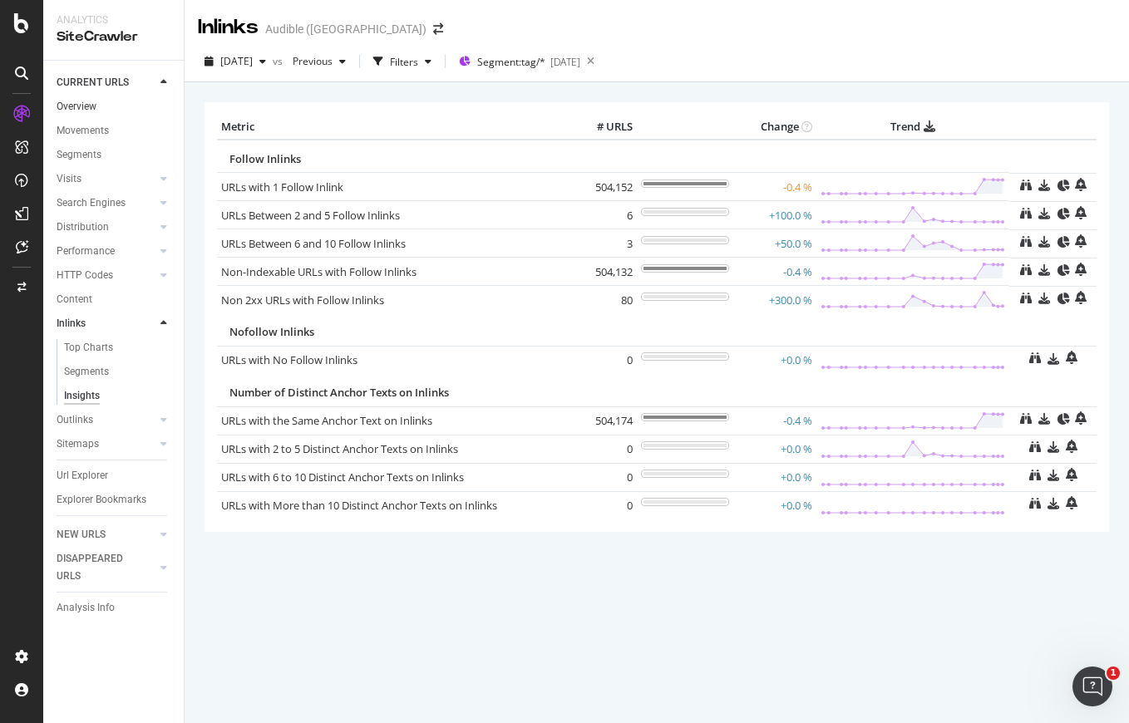
click at [111, 108] on link "Overview" at bounding box center [115, 106] width 116 height 17
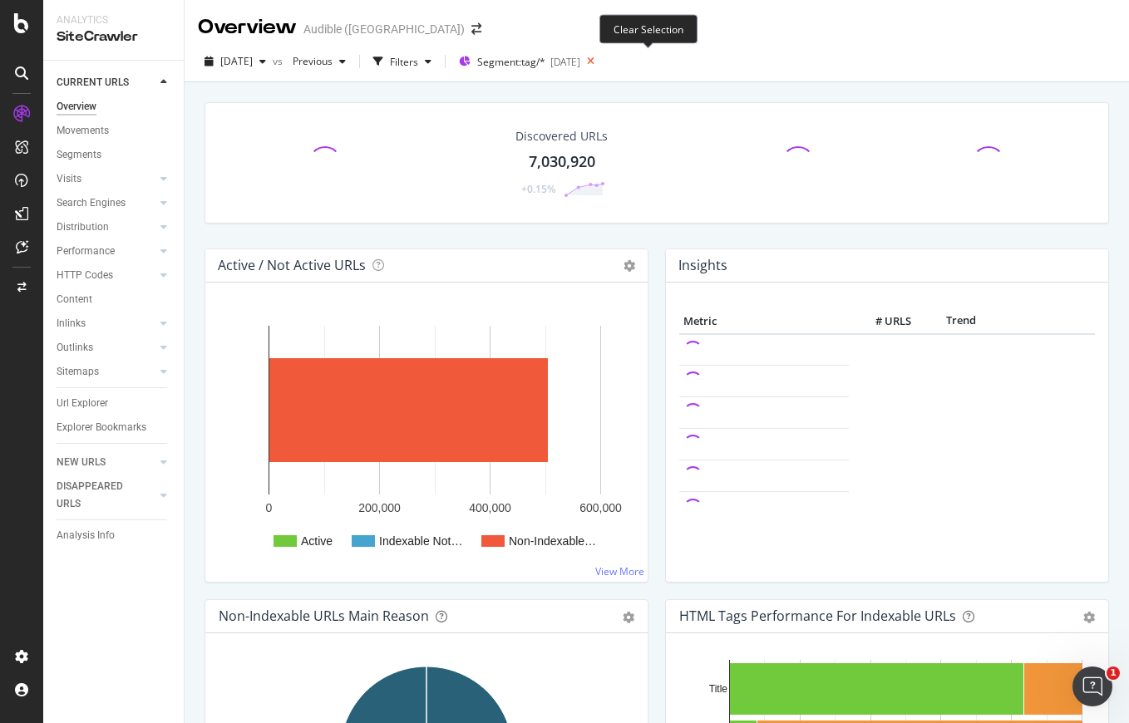
click at [601, 61] on icon at bounding box center [590, 61] width 21 height 23
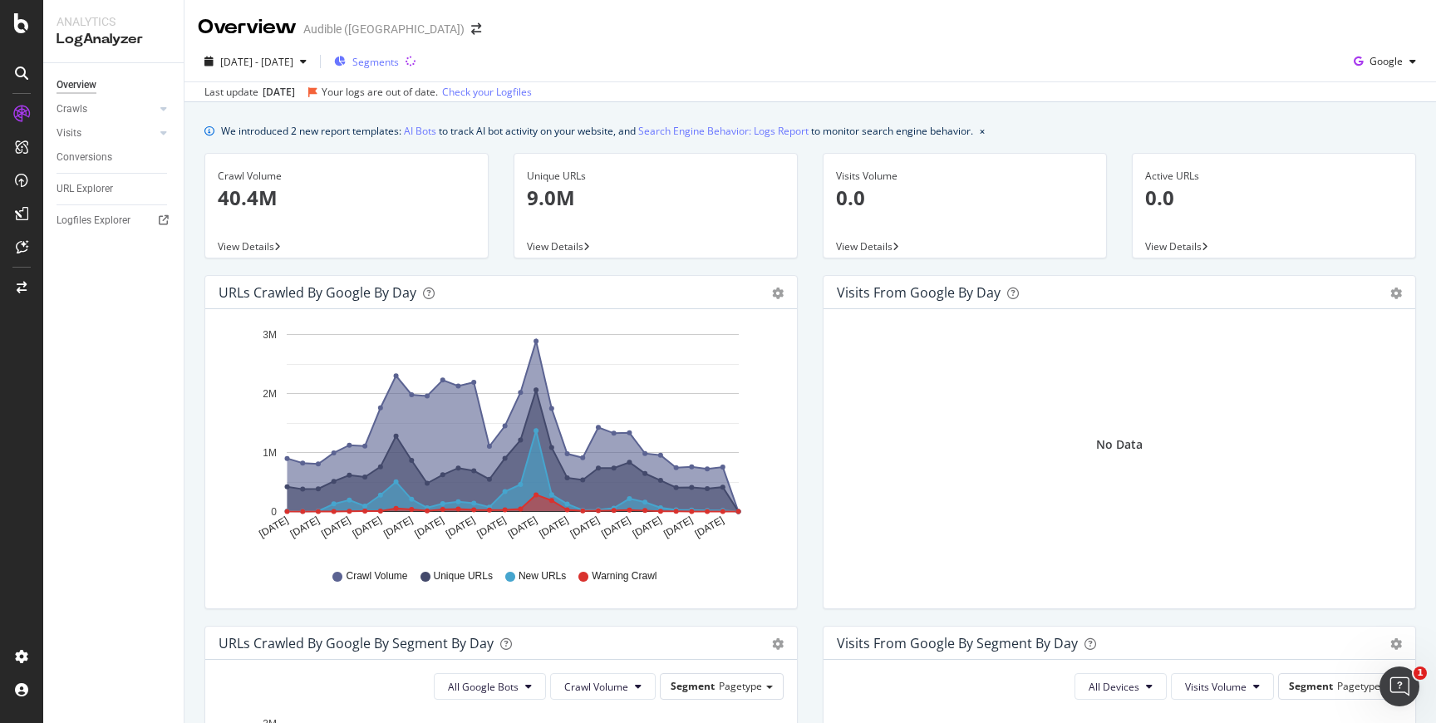
click at [399, 61] on span "Segments" at bounding box center [375, 62] width 47 height 14
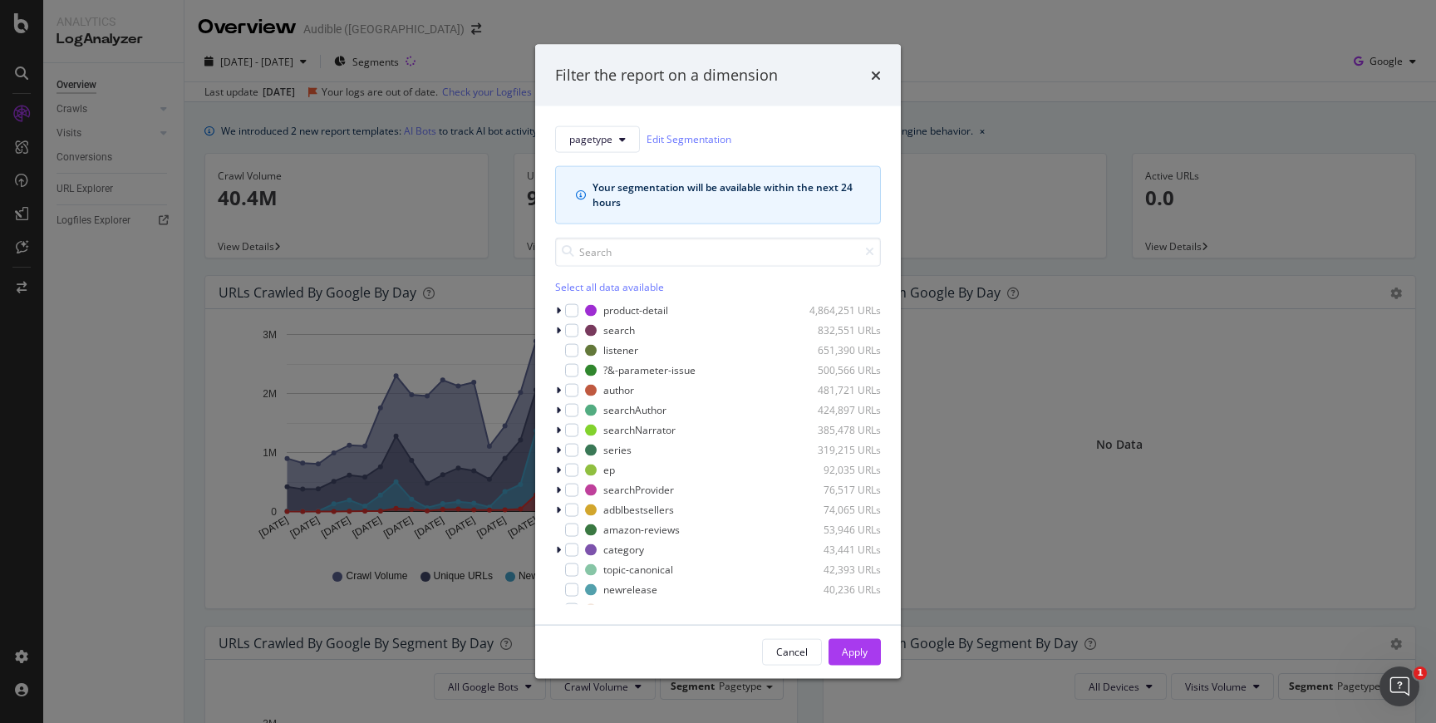
click at [409, 61] on div "Filter the report on a dimension pagetype Edit Segmentation Your segmentation w…" at bounding box center [718, 361] width 1436 height 723
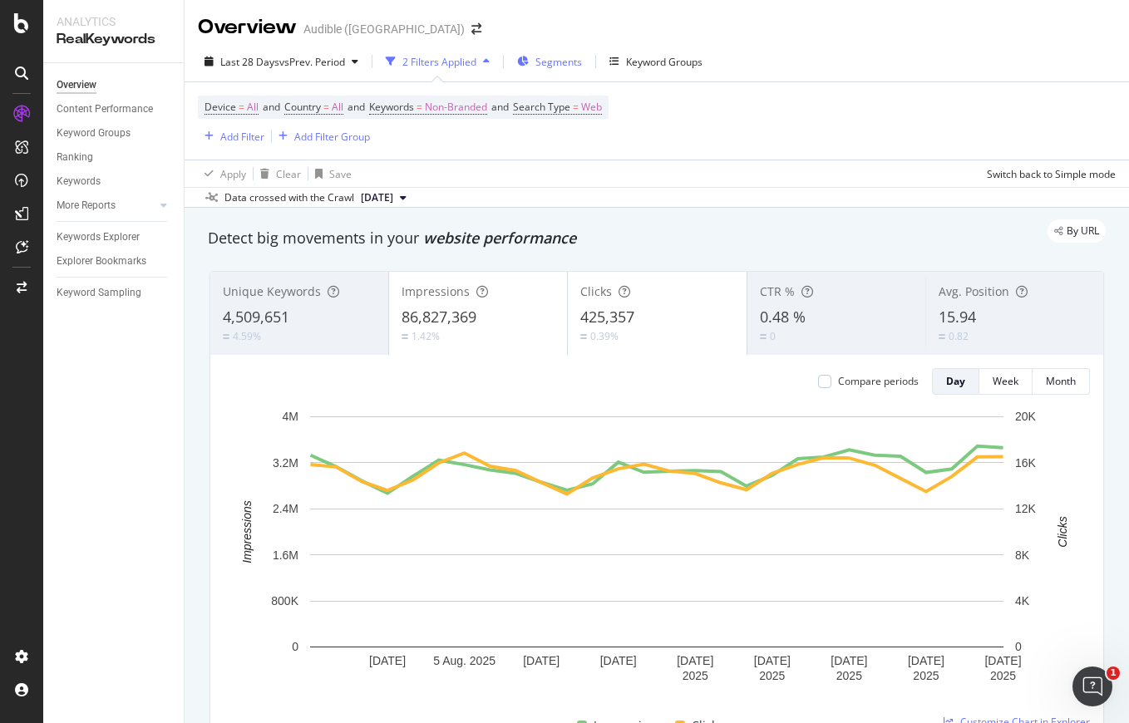
click at [561, 52] on div "Segments" at bounding box center [549, 61] width 65 height 25
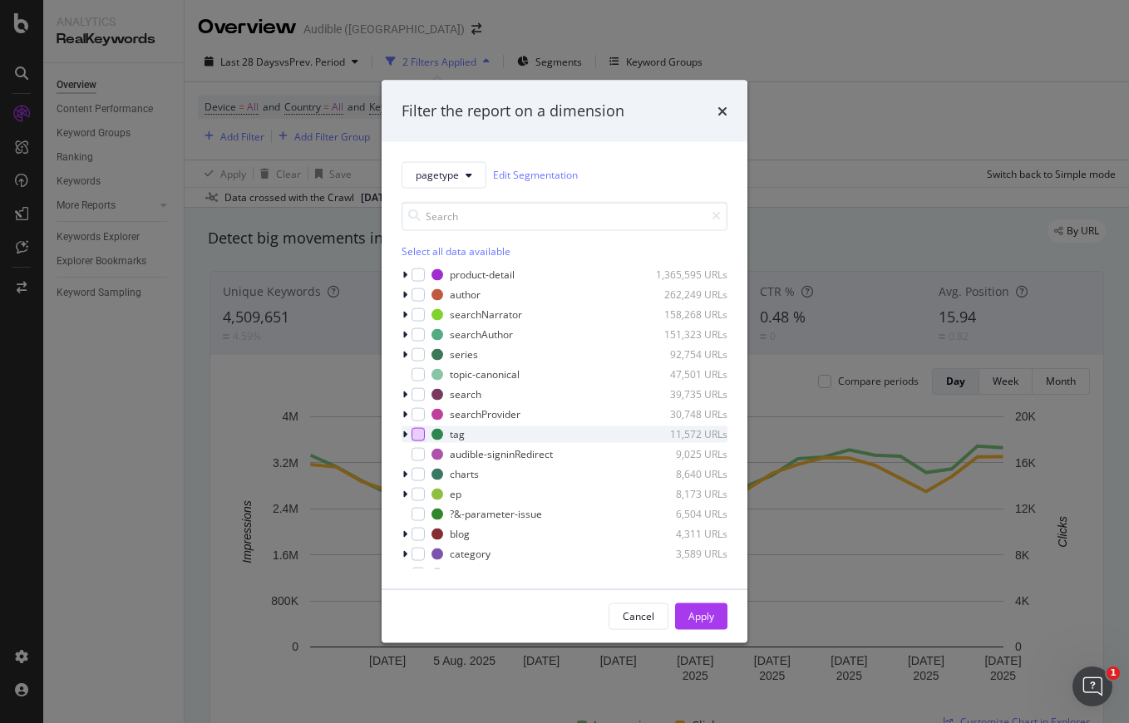
click at [420, 431] on div "modal" at bounding box center [417, 433] width 13 height 13
click at [716, 619] on button "Apply" at bounding box center [701, 615] width 52 height 27
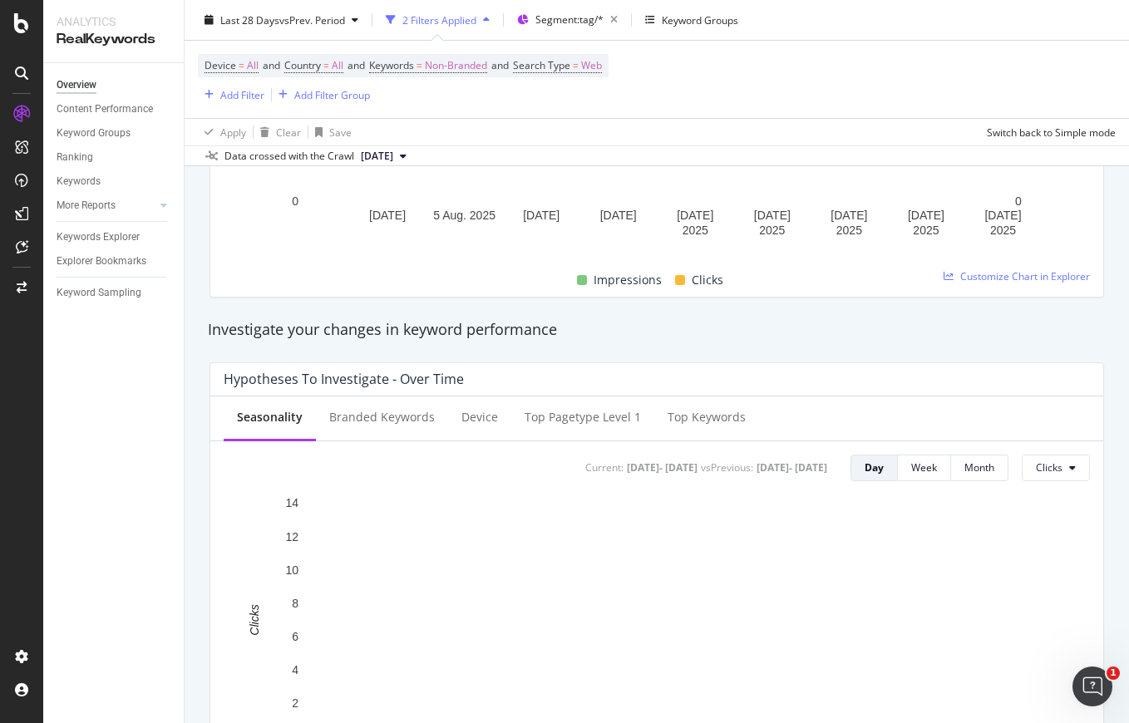
scroll to position [469, 0]
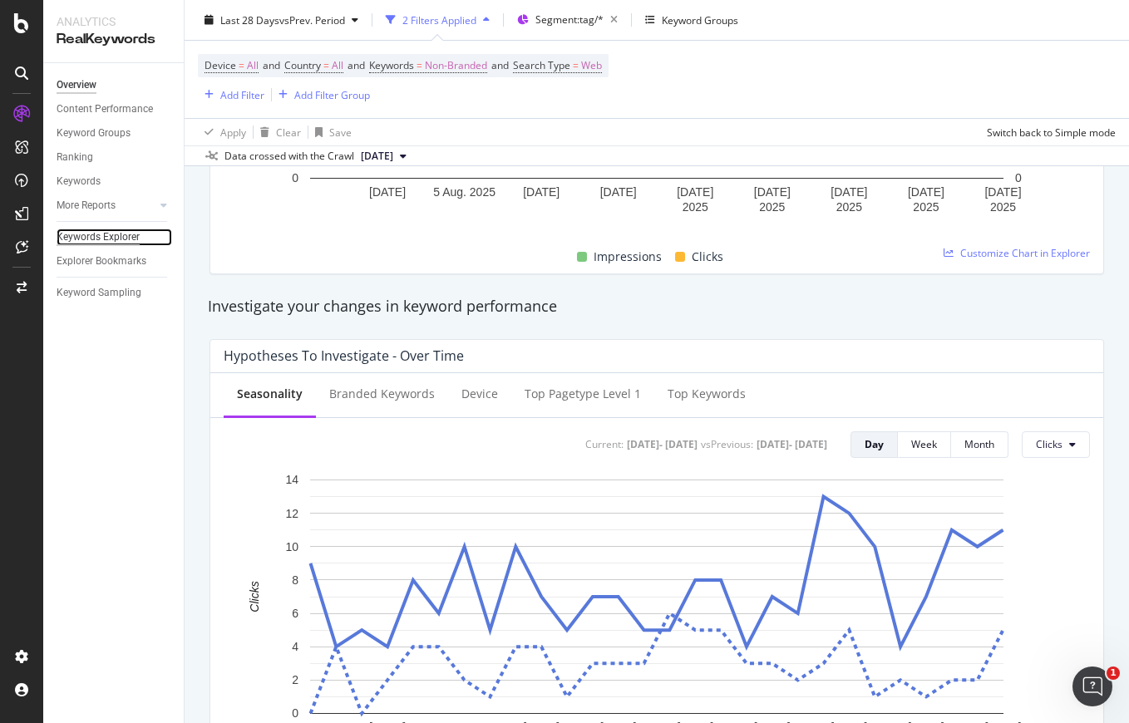
click at [118, 233] on div "Keywords Explorer" at bounding box center [98, 237] width 83 height 17
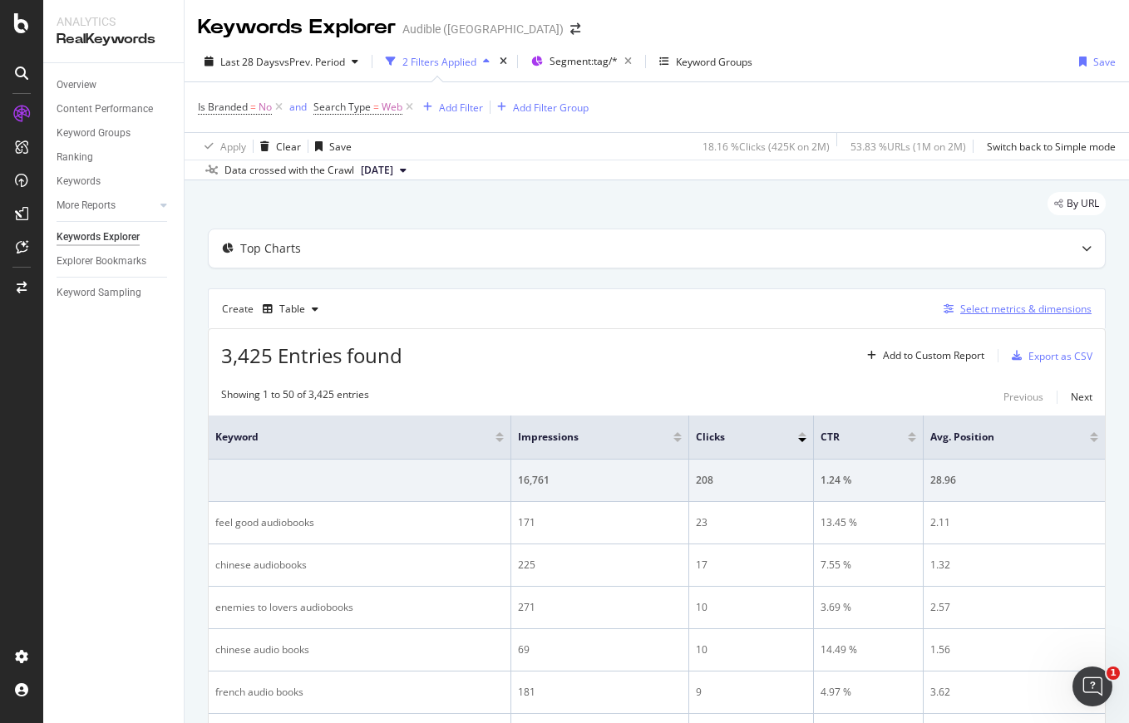
click at [1013, 315] on div "Select metrics & dimensions" at bounding box center [1025, 309] width 131 height 14
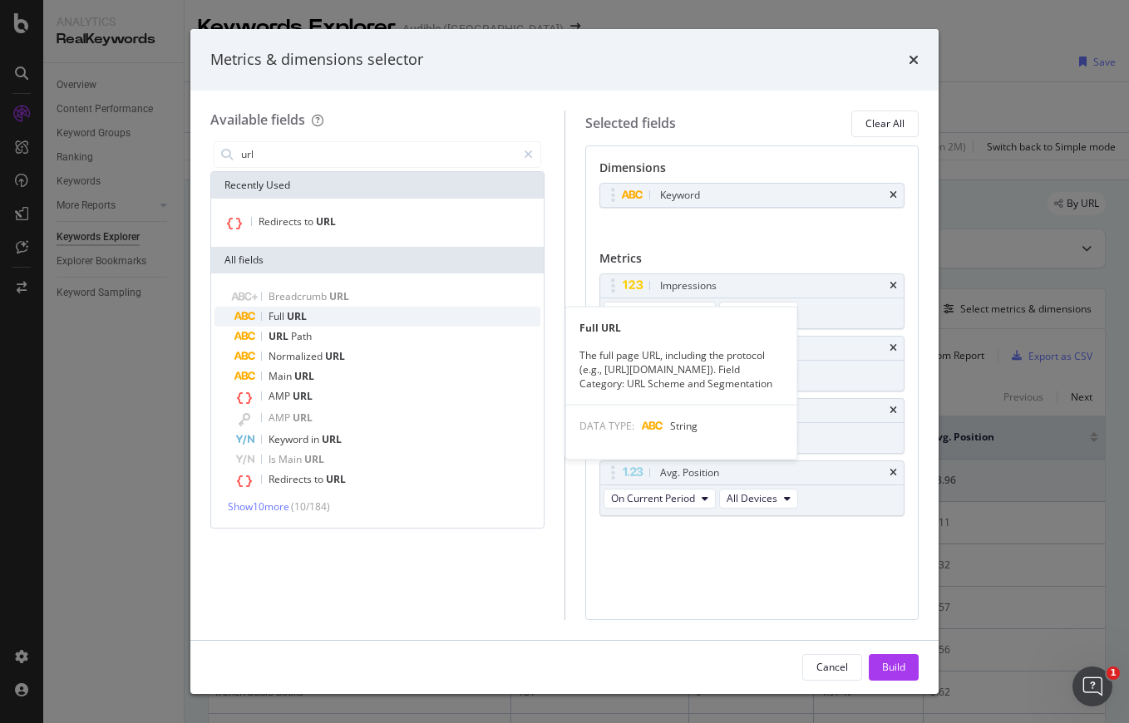
type input "url"
click at [386, 307] on div "Full URL" at bounding box center [387, 317] width 306 height 20
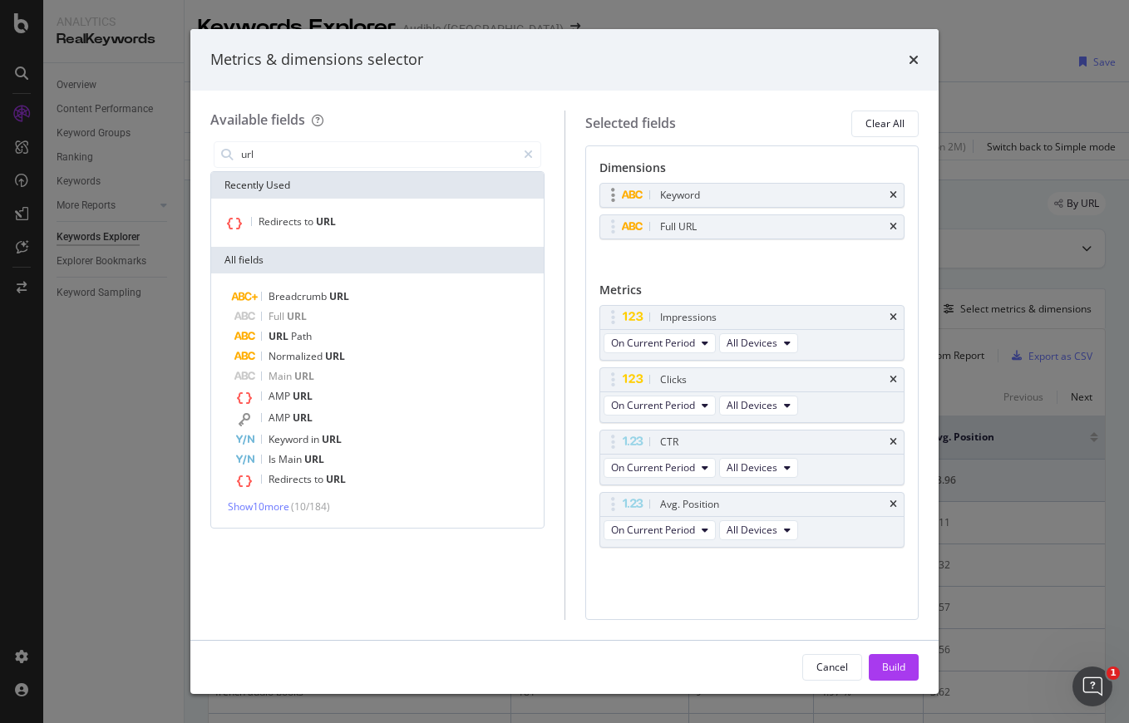
click at [888, 201] on div "Keyword" at bounding box center [752, 195] width 304 height 23
click at [891, 197] on icon "times" at bounding box center [892, 195] width 7 height 10
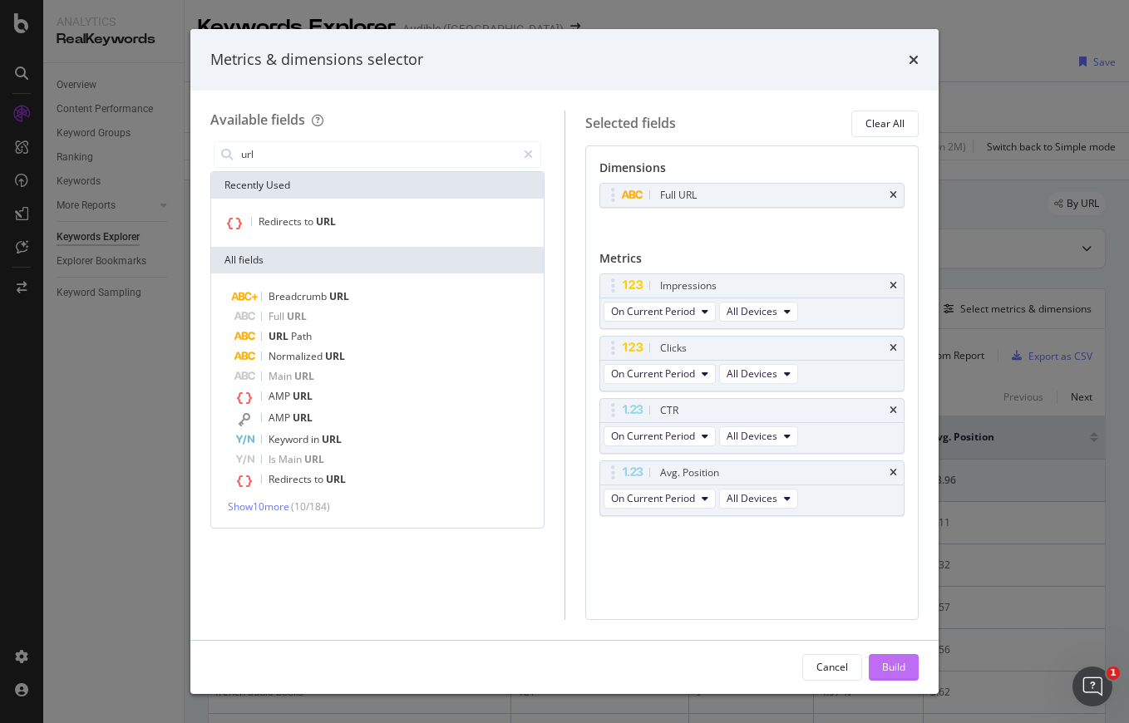
click at [895, 671] on div "Build" at bounding box center [893, 667] width 23 height 14
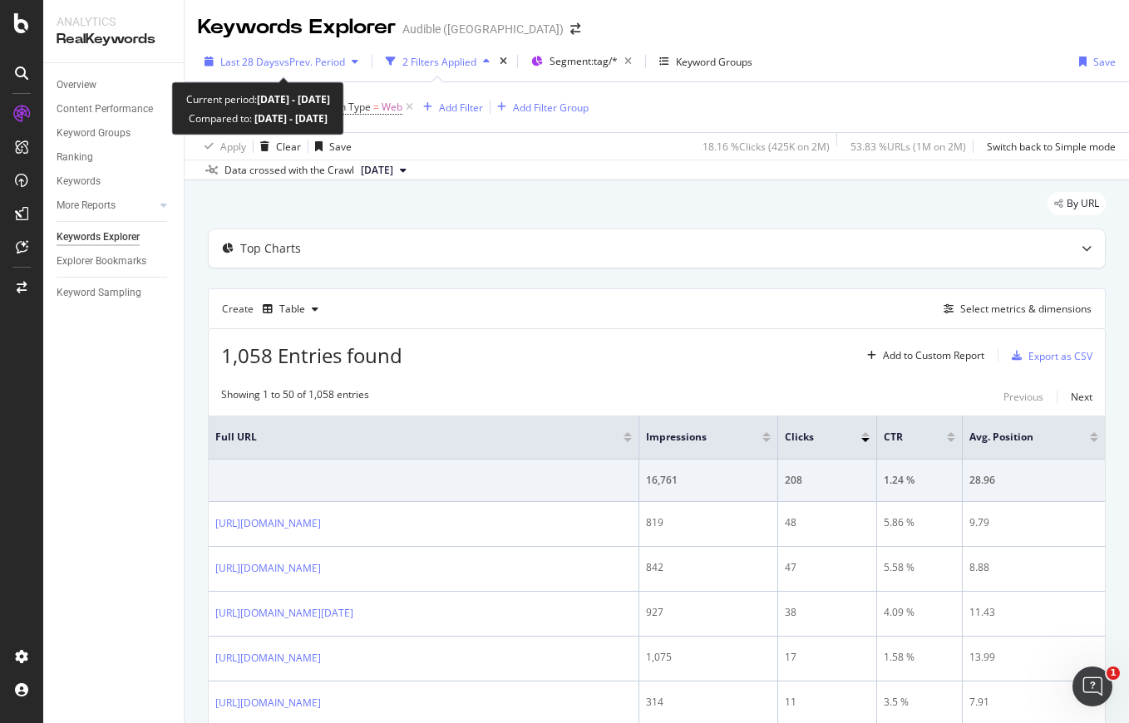
click at [352, 66] on div "Last 28 Days vs Prev. Period" at bounding box center [281, 61] width 167 height 25
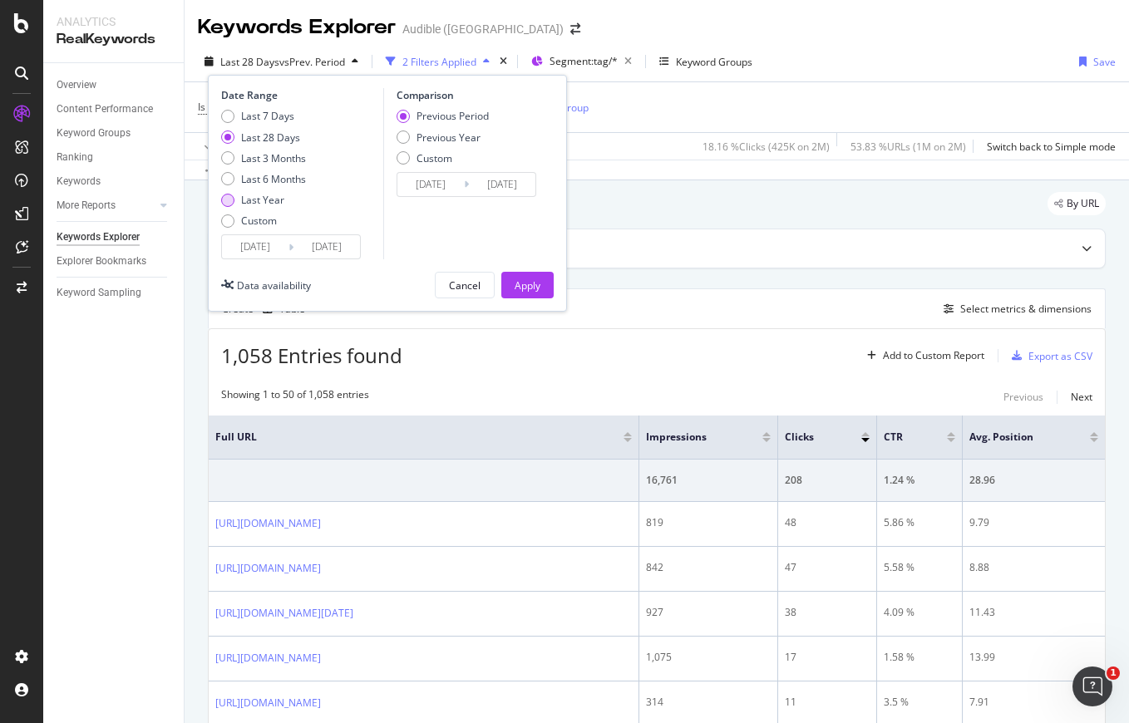
click at [276, 195] on div "Last Year" at bounding box center [262, 200] width 43 height 14
type input "[DATE]"
click at [292, 179] on div "Last 6 Months" at bounding box center [273, 179] width 65 height 14
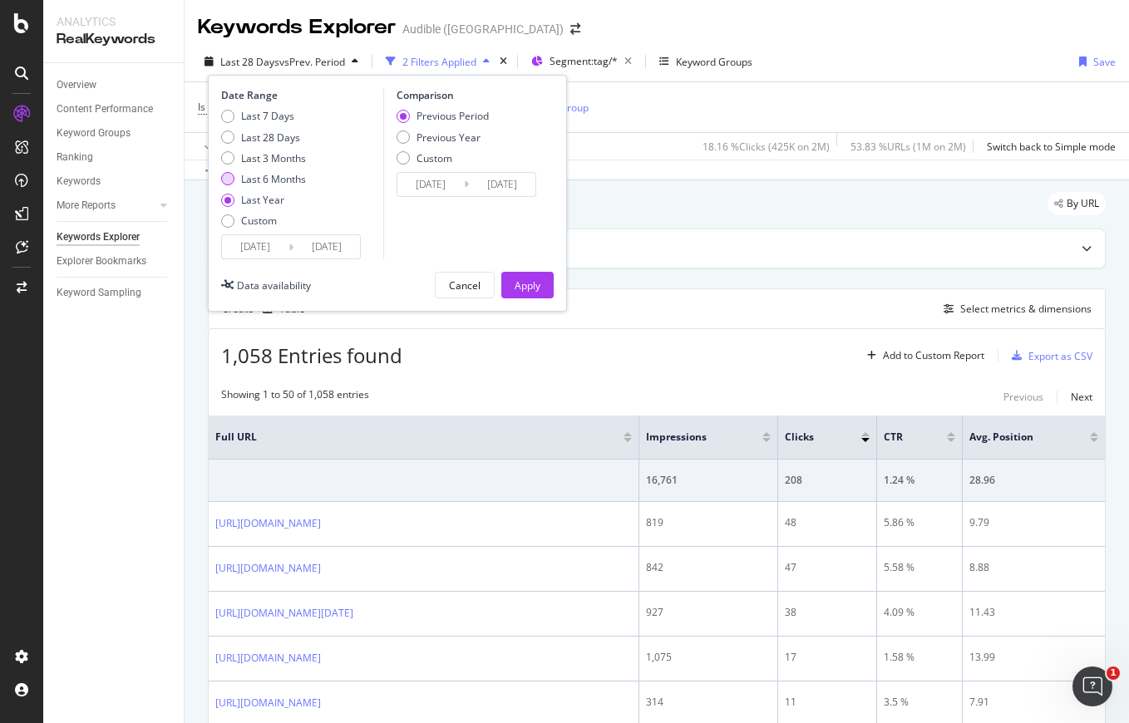
type input "[DATE]"
click at [524, 285] on div "Apply" at bounding box center [527, 285] width 26 height 14
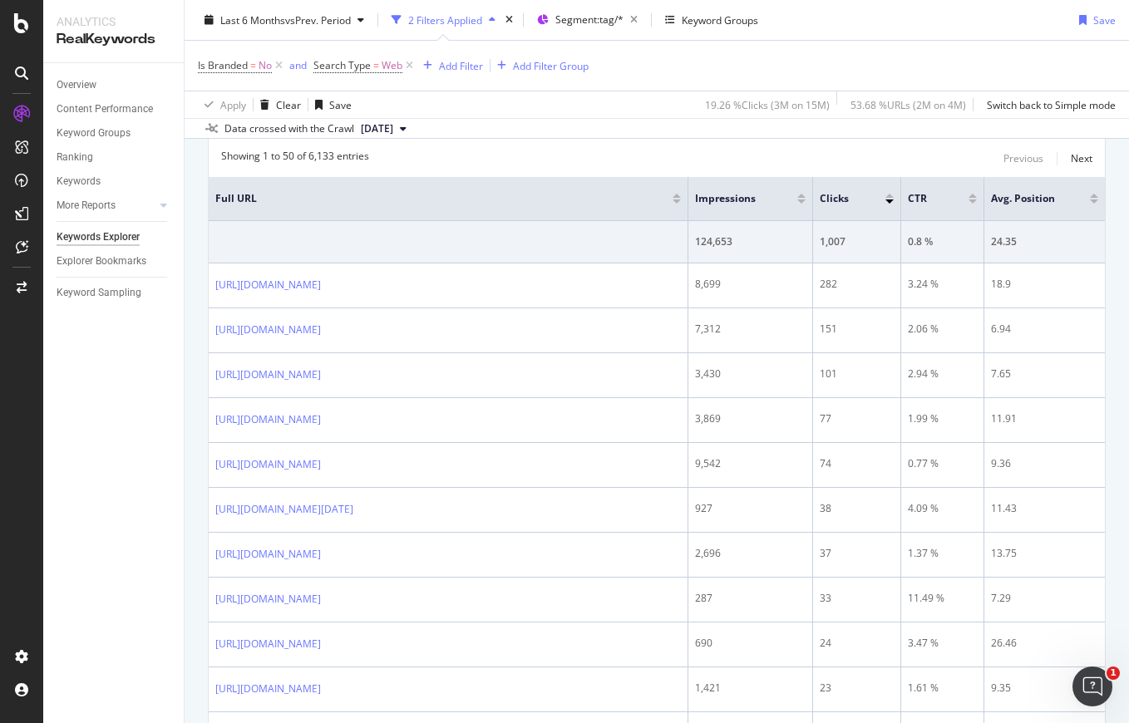
scroll to position [150, 0]
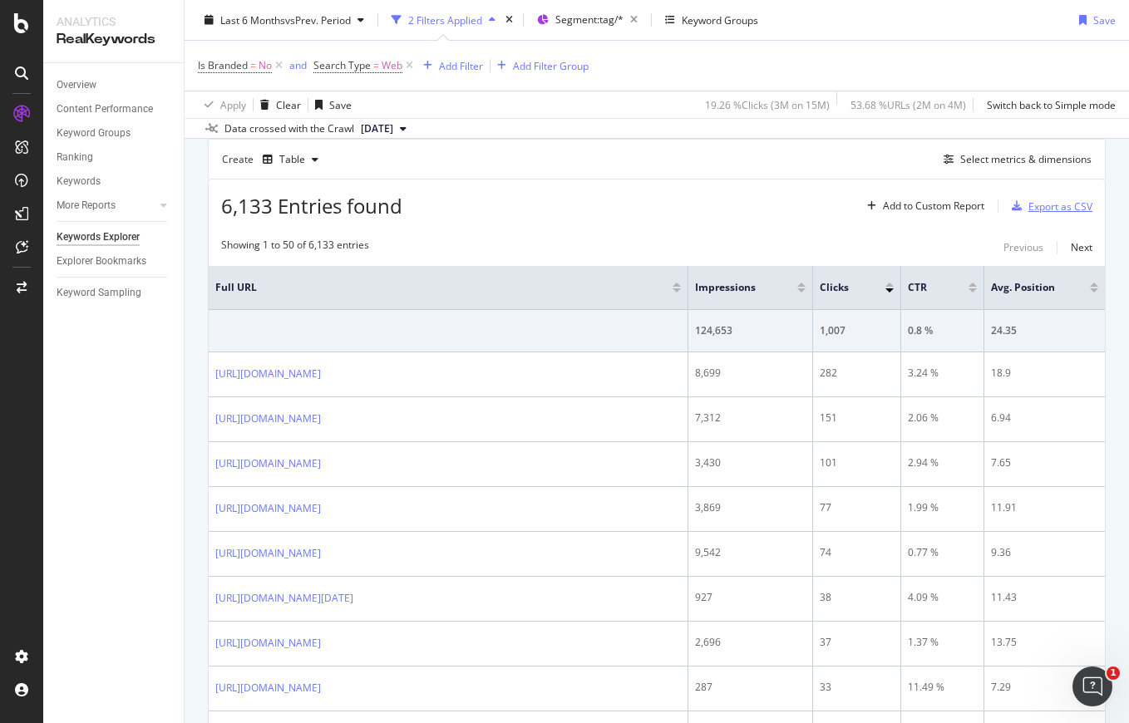
click at [1057, 211] on div "Export as CSV" at bounding box center [1060, 206] width 64 height 14
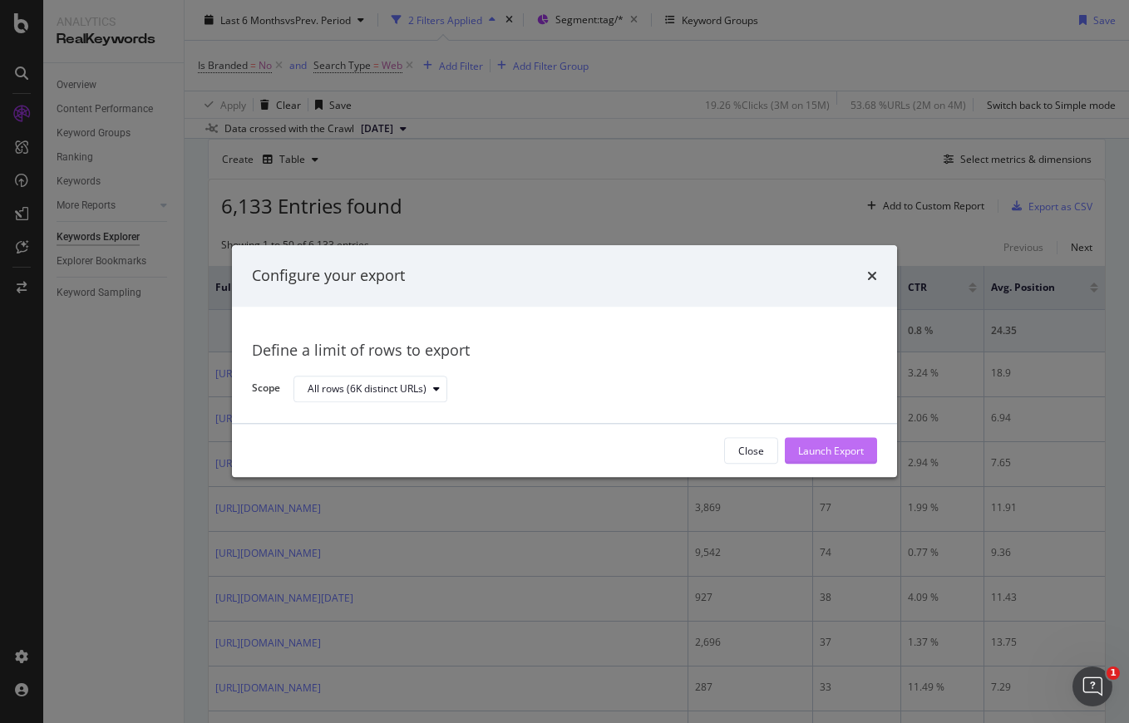
click at [809, 444] on div "Launch Export" at bounding box center [831, 451] width 66 height 14
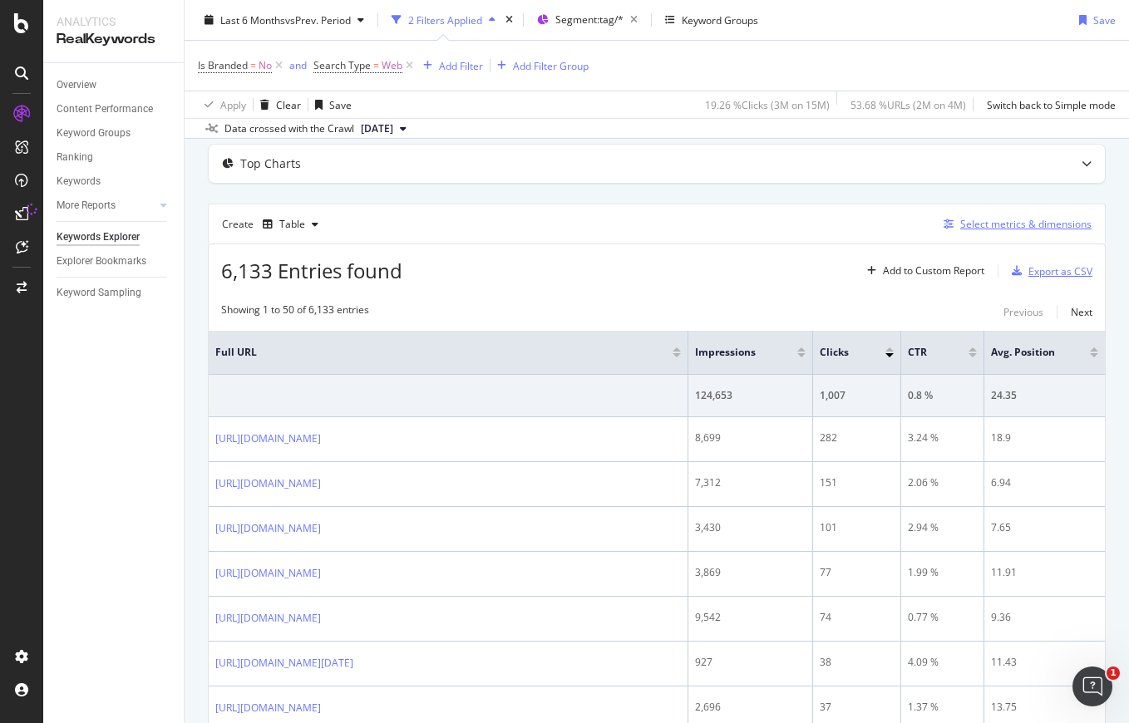
scroll to position [0, 0]
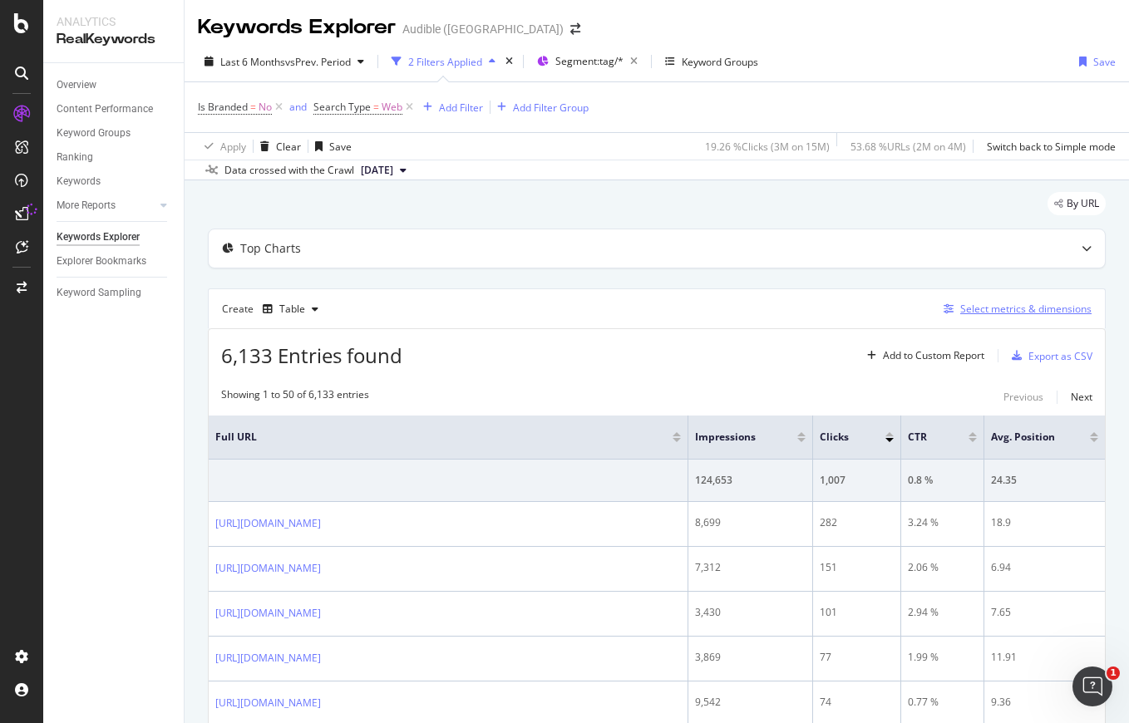
click at [987, 318] on button "Select metrics & dimensions" at bounding box center [1014, 309] width 155 height 20
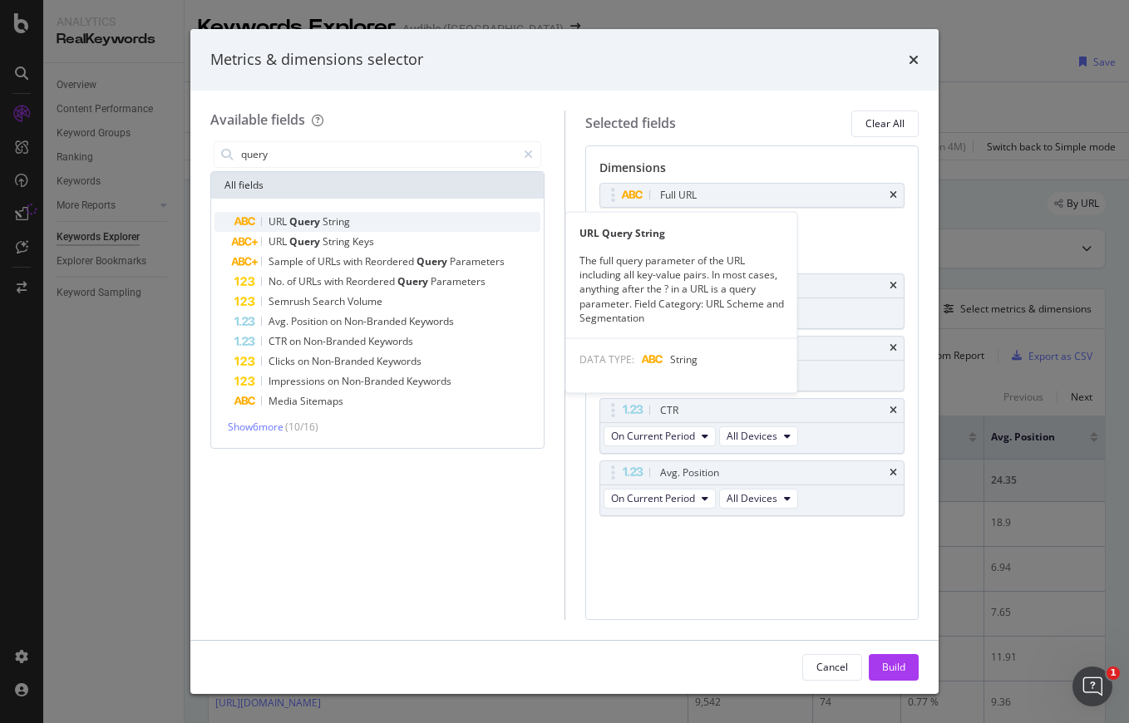
type input "query"
click at [423, 216] on div "URL Query String" at bounding box center [387, 222] width 306 height 20
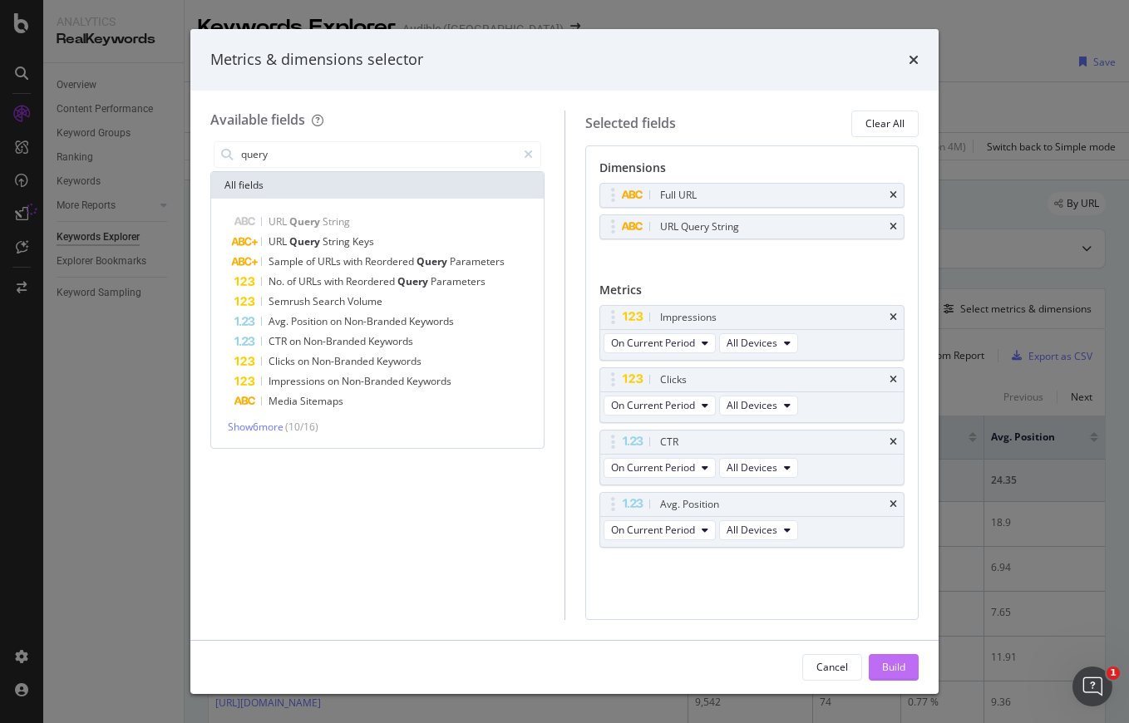
click at [878, 660] on button "Build" at bounding box center [893, 667] width 50 height 27
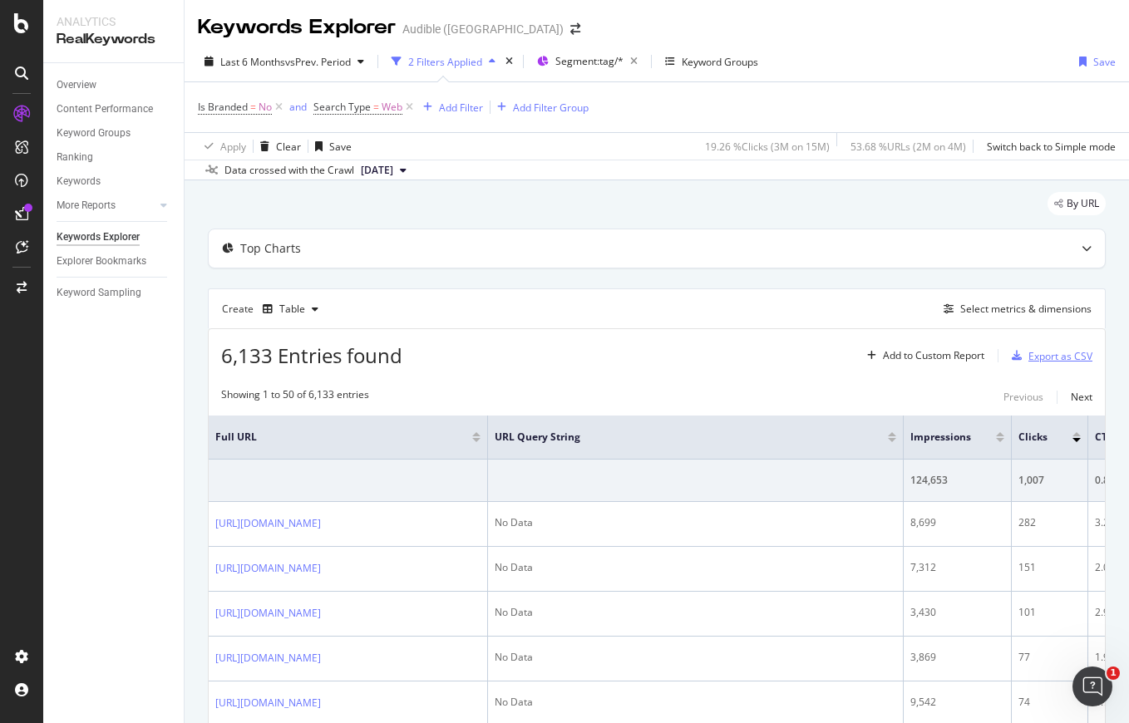
click at [1059, 357] on div "Export as CSV" at bounding box center [1060, 356] width 64 height 14
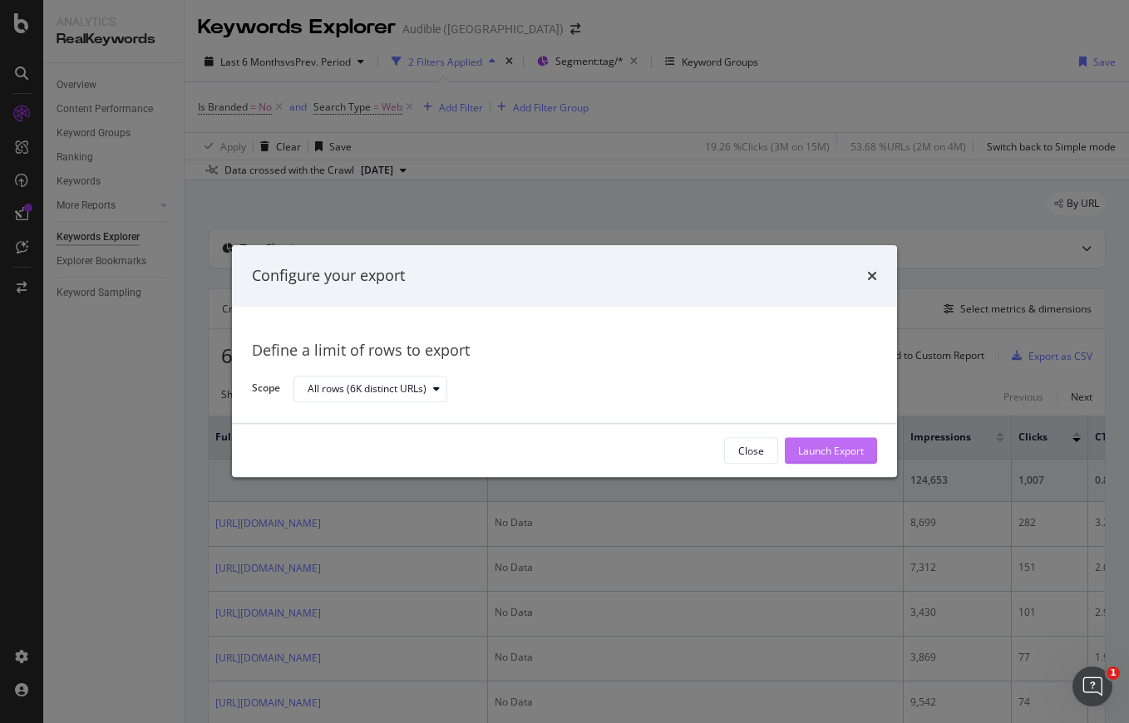
click at [847, 450] on div "Launch Export" at bounding box center [831, 451] width 66 height 14
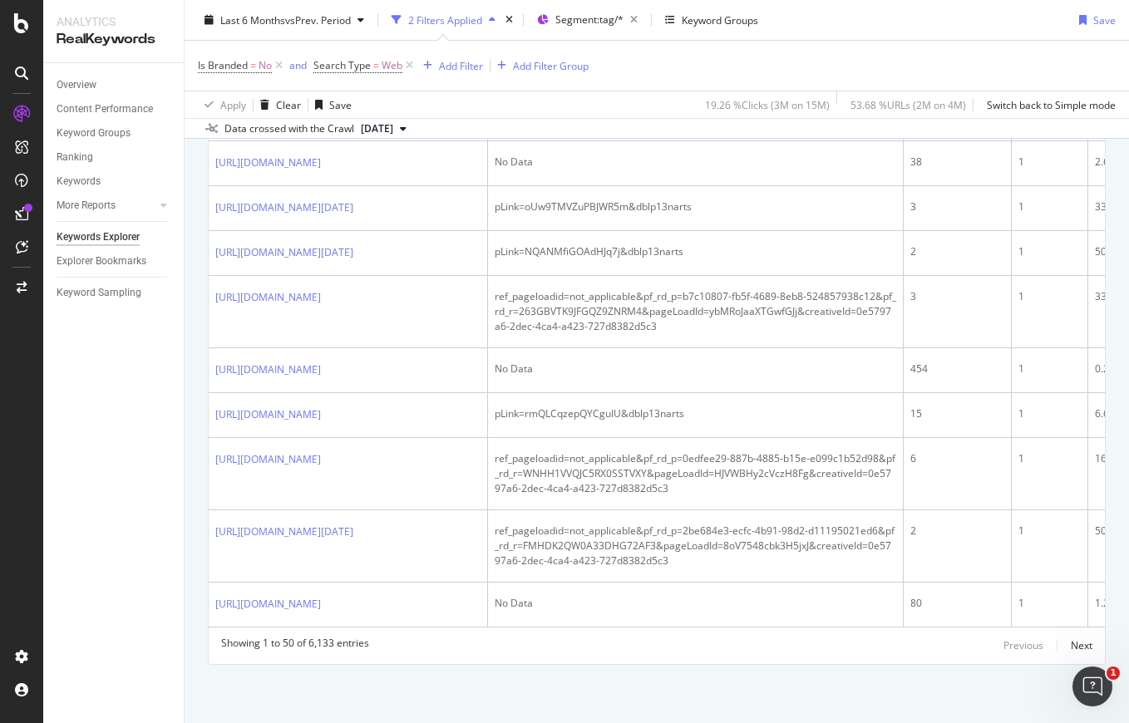
scroll to position [3373, 0]
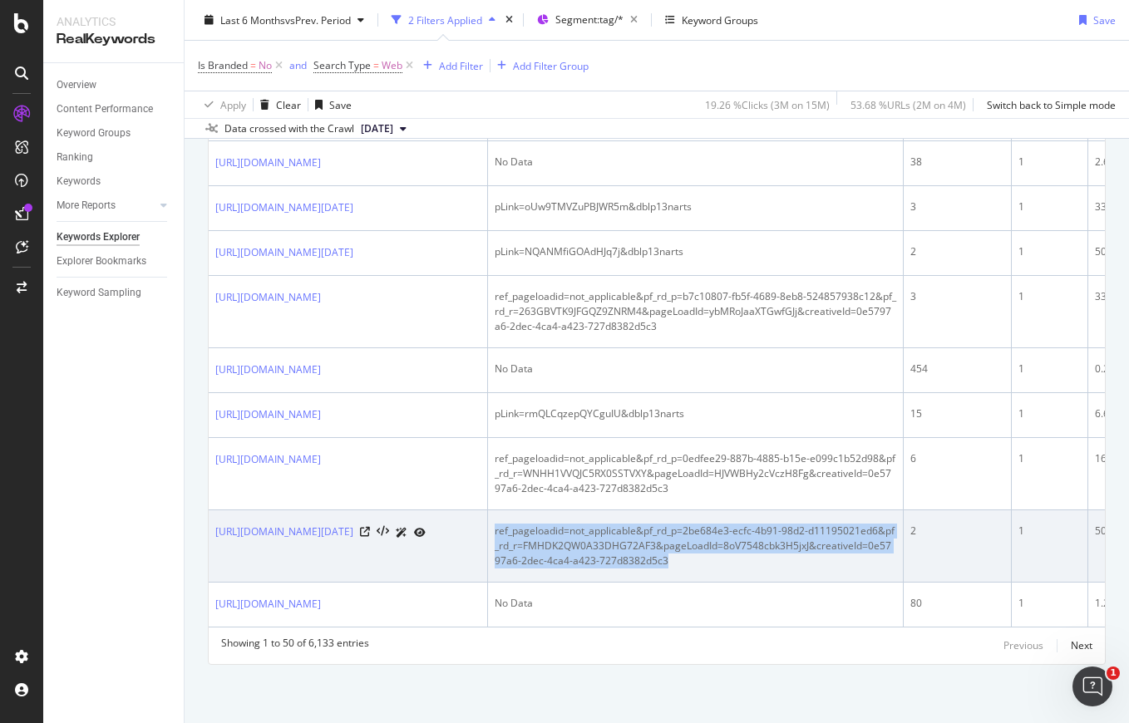
drag, startPoint x: 825, startPoint y: 508, endPoint x: 751, endPoint y: 460, distance: 88.3
click at [751, 510] on td "ref_pageloadid=not_applicable&pf_rd_p=2be684e3-ecfc-4b91-98d2-d11195021ed6&pf_r…" at bounding box center [696, 546] width 416 height 72
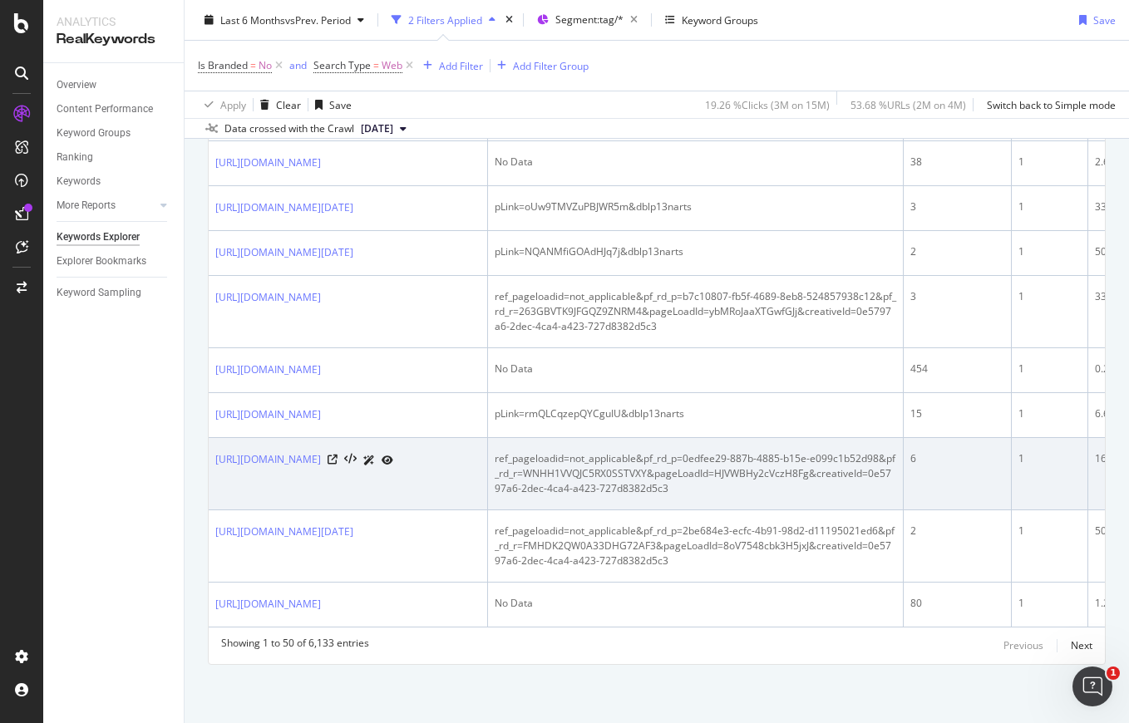
click at [811, 451] on div "ref_pageloadid=not_applicable&pf_rd_p=0edfee29-887b-4885-b15e-e099c1b52d98&pf_r…" at bounding box center [694, 473] width 401 height 45
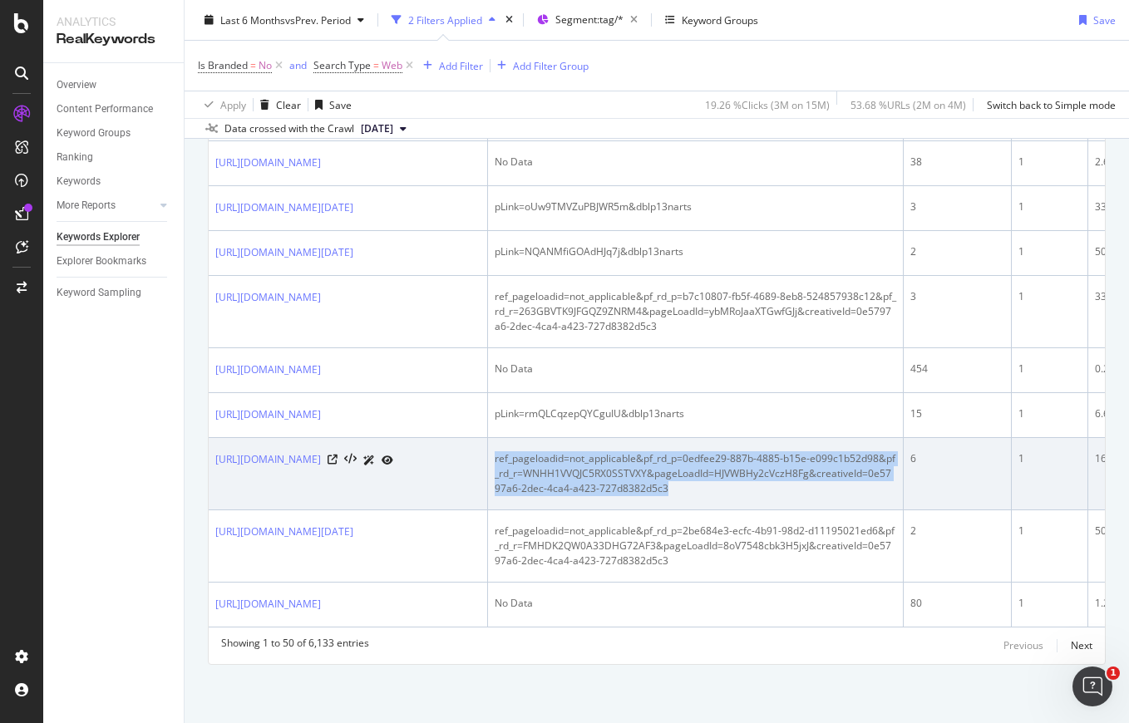
drag, startPoint x: 811, startPoint y: 401, endPoint x: 627, endPoint y: 361, distance: 188.1
click at [627, 438] on td "ref_pageloadid=not_applicable&pf_rd_p=0edfee29-887b-4885-b15e-e099c1b52d98&pf_r…" at bounding box center [696, 474] width 416 height 72
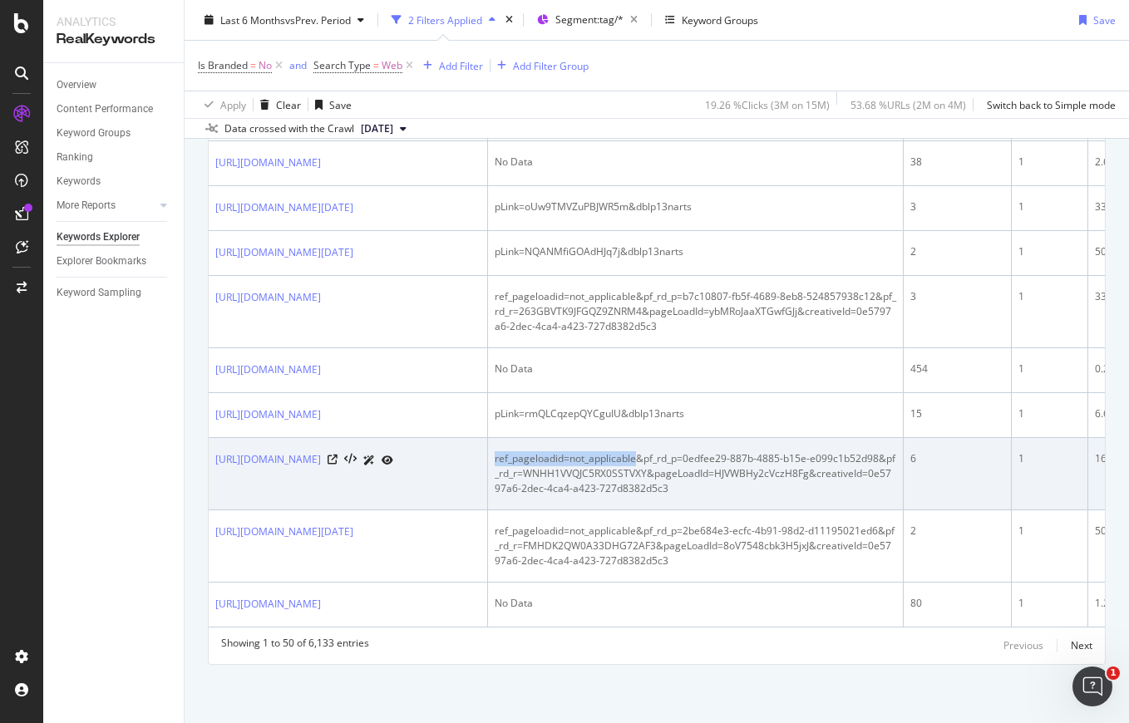
drag, startPoint x: 631, startPoint y: 361, endPoint x: 771, endPoint y: 360, distance: 140.5
click at [771, 451] on div "ref_pageloadid=not_applicable&pf_rd_p=0edfee29-887b-4885-b15e-e099c1b52d98&pf_r…" at bounding box center [694, 473] width 401 height 45
copy div "ref_pageloadid=not_applicable"
